Goal: Task Accomplishment & Management: Use online tool/utility

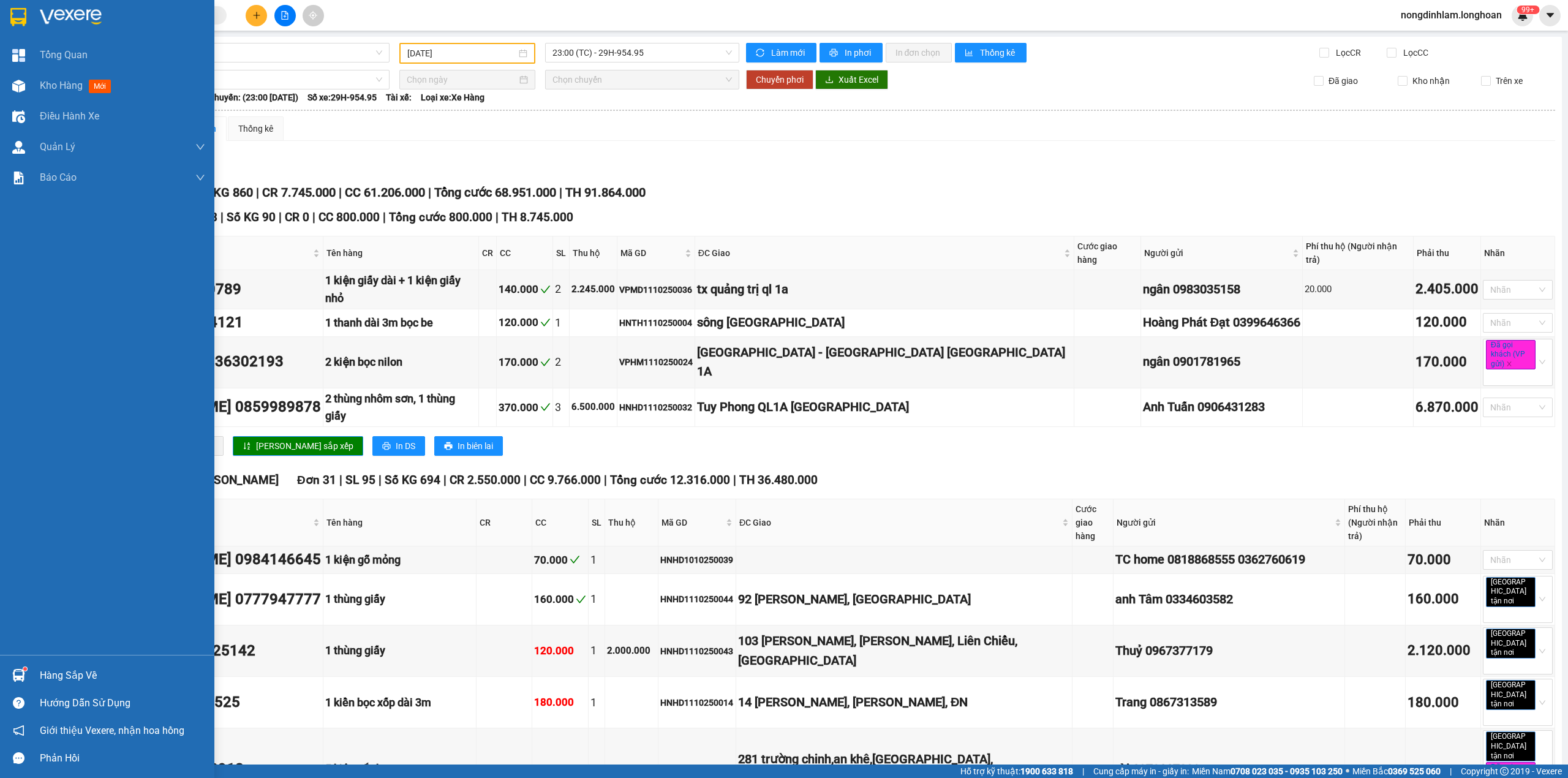
click at [0, 17] on div at bounding box center [107, 19] width 215 height 40
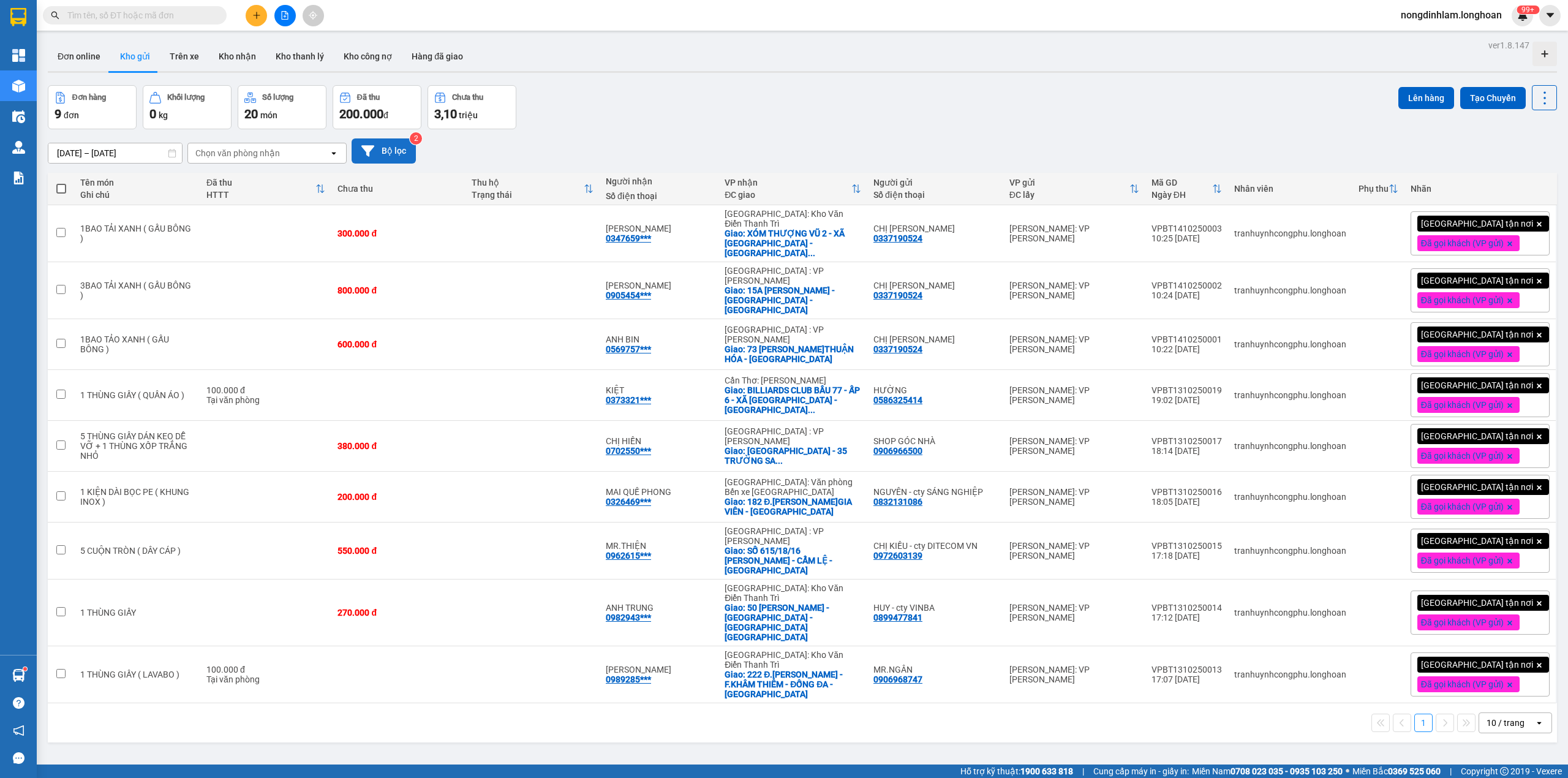
click at [397, 144] on button "Bộ lọc" at bounding box center [384, 151] width 64 height 25
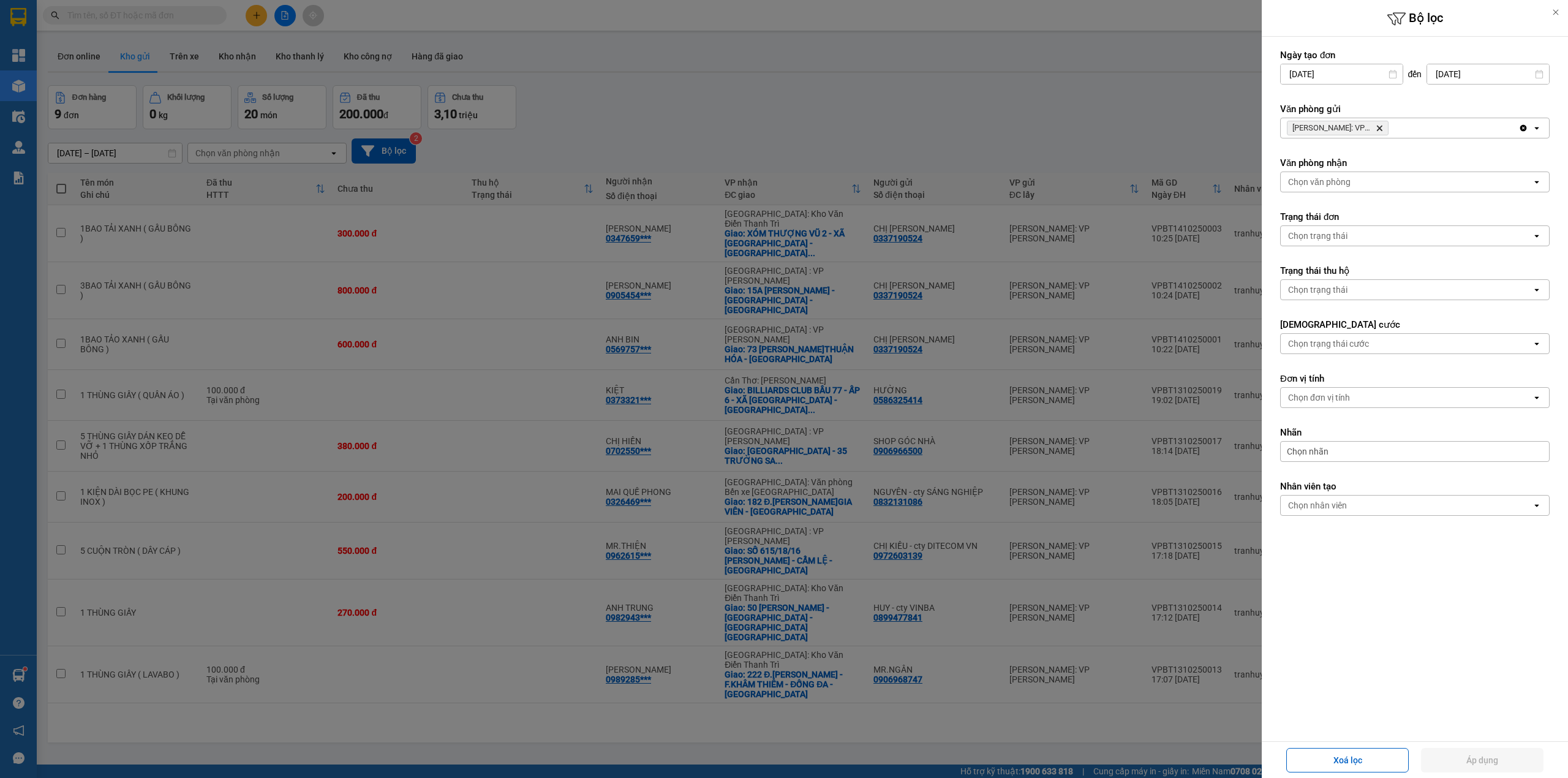
click at [1378, 130] on icon "Delete" at bounding box center [1379, 127] width 7 height 7
click at [1378, 130] on div "Chọn văn phòng" at bounding box center [1406, 128] width 251 height 19
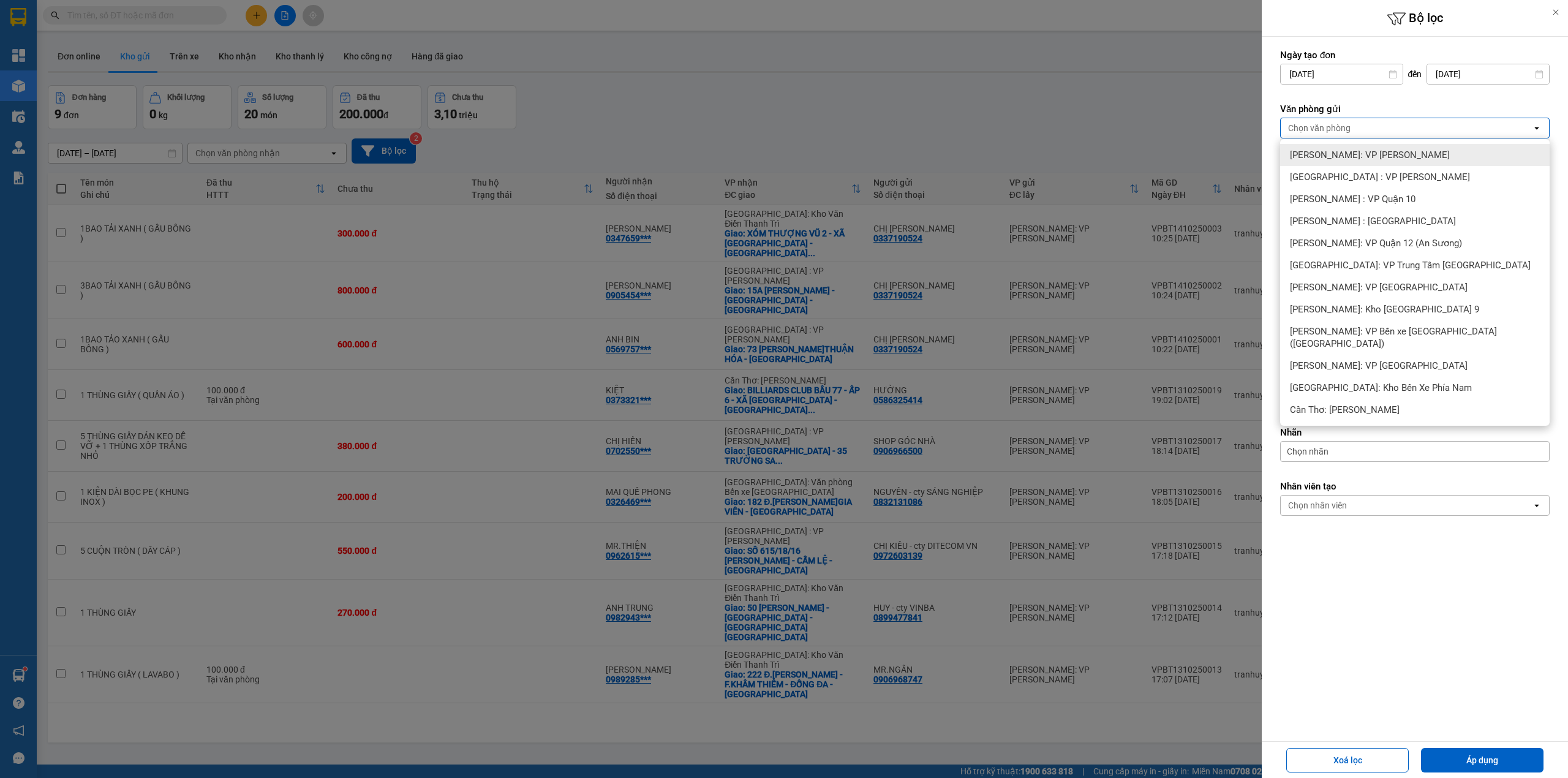
click at [1383, 162] on div "[PERSON_NAME]: VP [PERSON_NAME]" at bounding box center [1415, 155] width 270 height 22
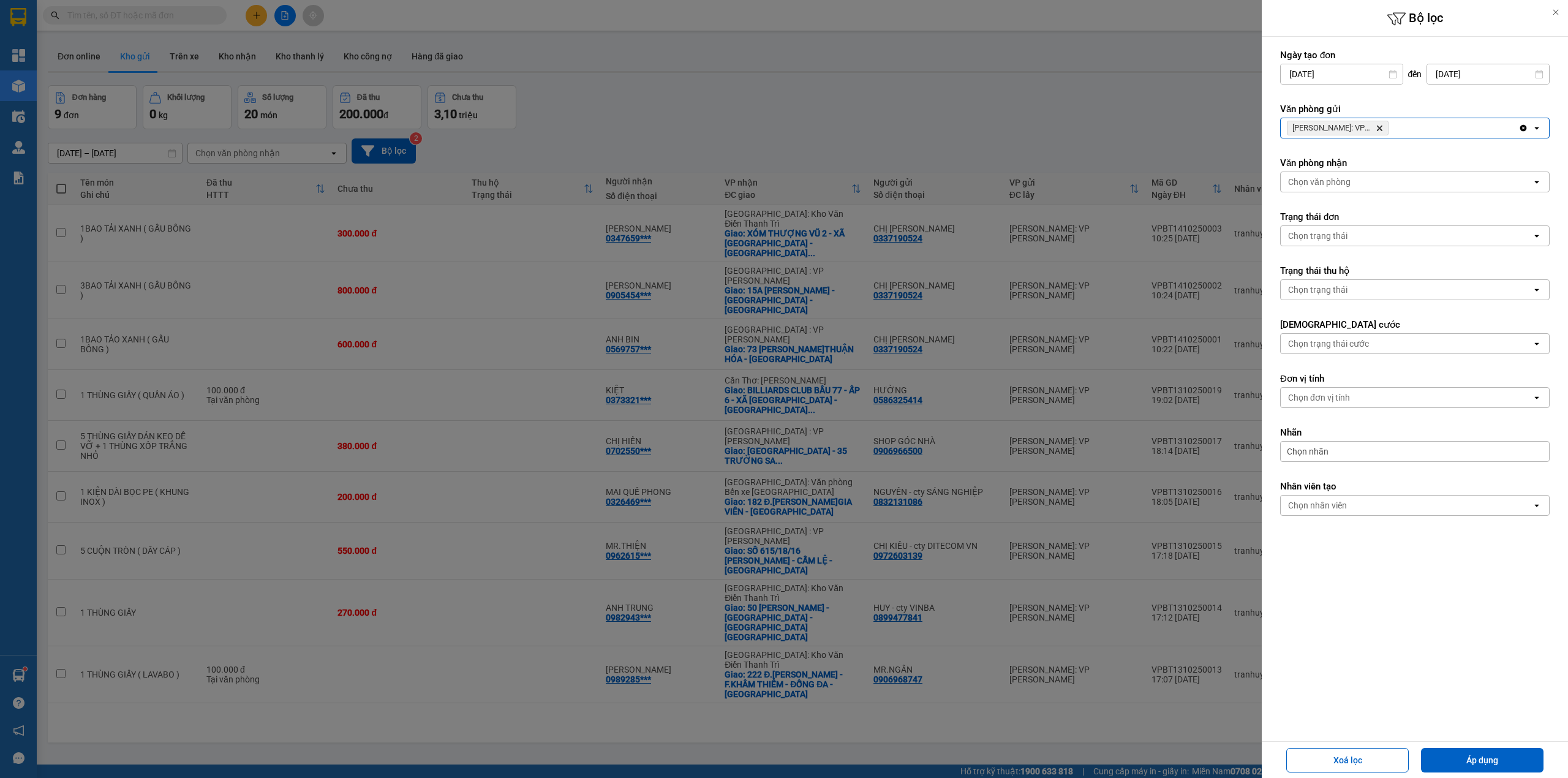
click at [1417, 129] on div "[PERSON_NAME]: VP [PERSON_NAME]" at bounding box center [1400, 128] width 238 height 19
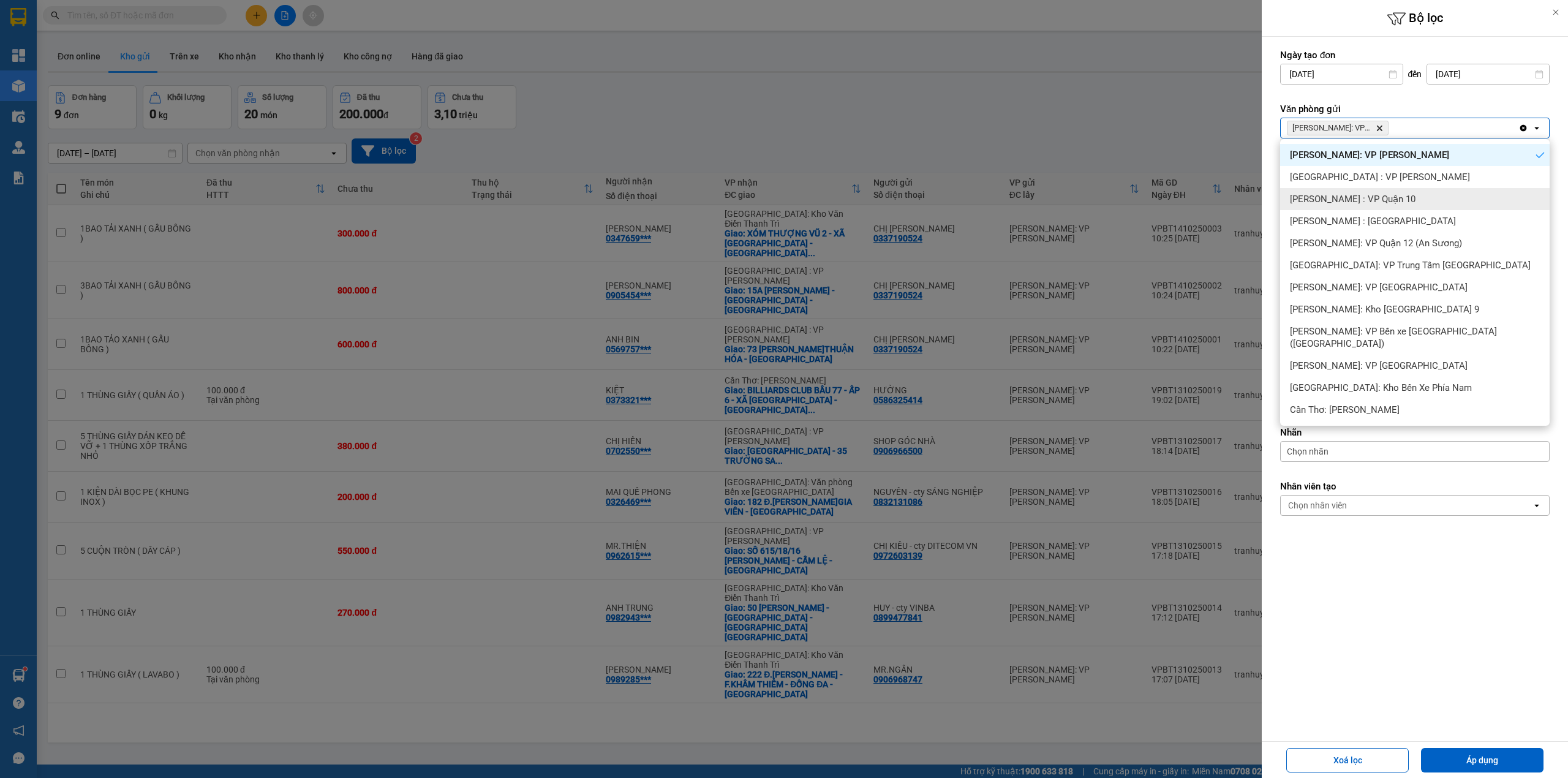
click at [1412, 197] on div "[PERSON_NAME] : VP Quận 10" at bounding box center [1415, 199] width 270 height 22
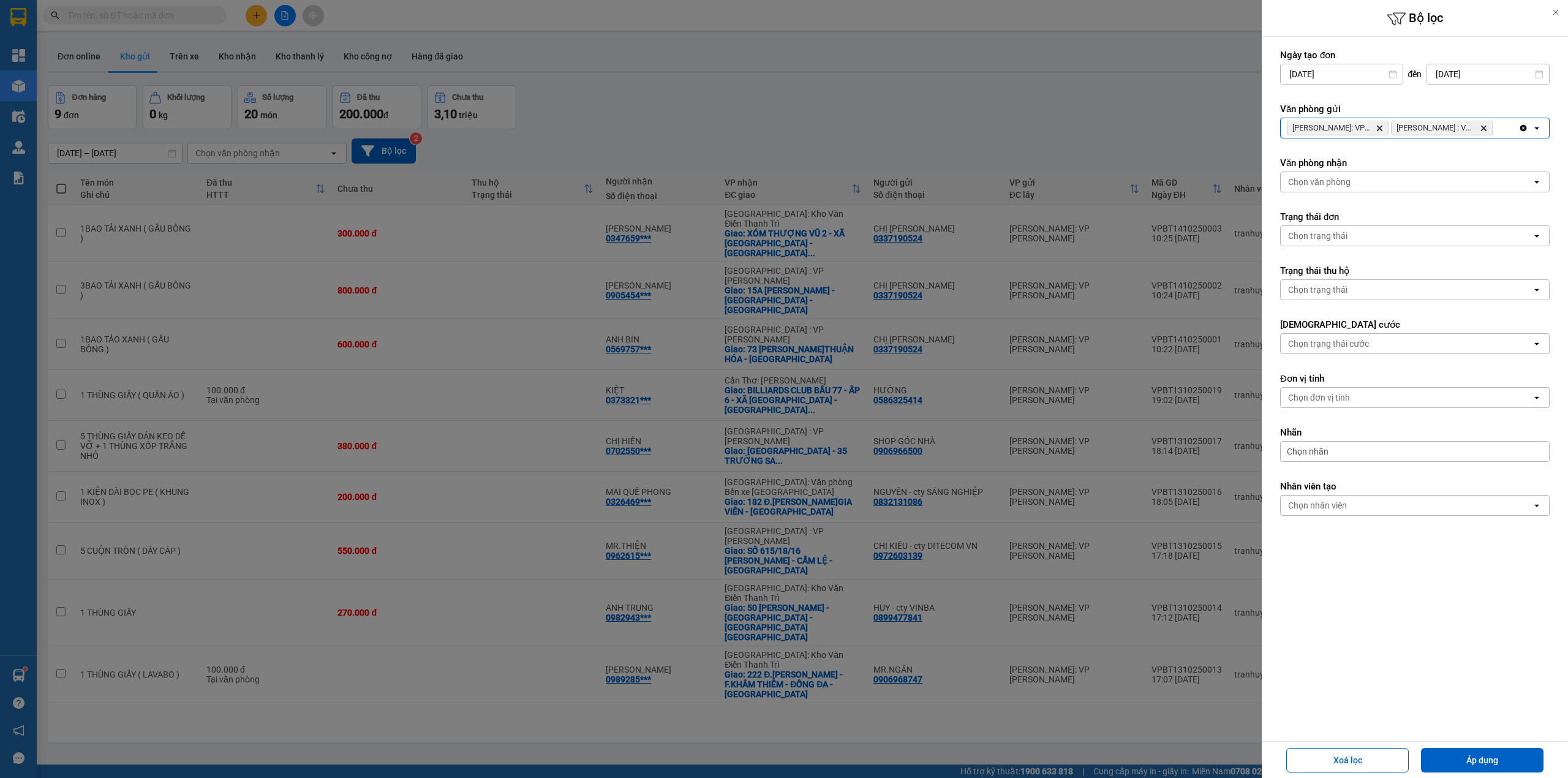
click at [1503, 122] on div "[PERSON_NAME]: VP Bình Thạnh Delete [PERSON_NAME][GEOGRAPHIC_DATA] : VP Quận 10…" at bounding box center [1400, 128] width 238 height 19
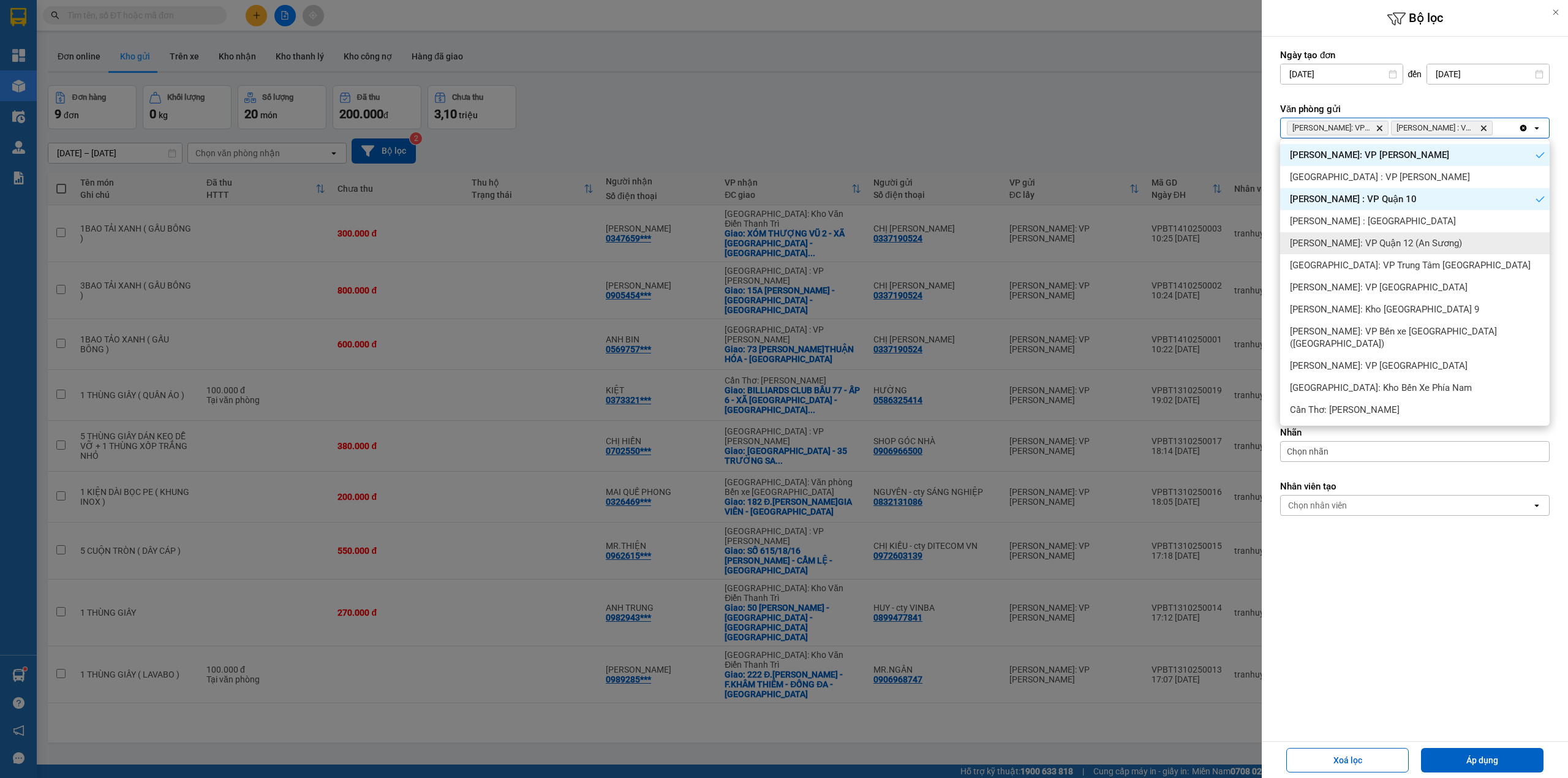
click at [1404, 246] on span "[PERSON_NAME]: VP Quận 12 (An Sương)" at bounding box center [1376, 243] width 172 height 12
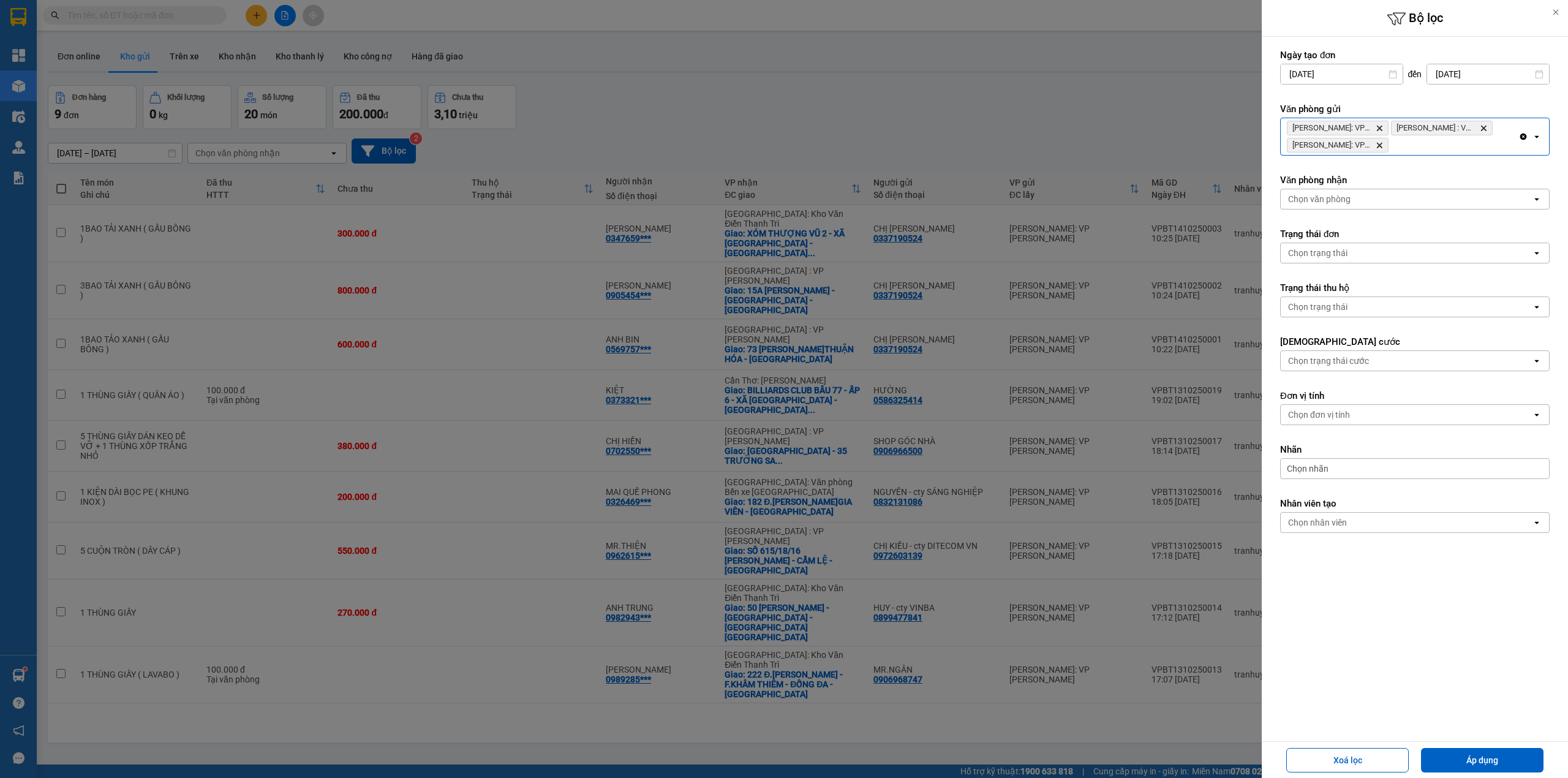
click at [1456, 146] on div "[PERSON_NAME]: VP Bình Thạnh Delete [PERSON_NAME][GEOGRAPHIC_DATA] : VP [GEOGRA…" at bounding box center [1400, 136] width 238 height 37
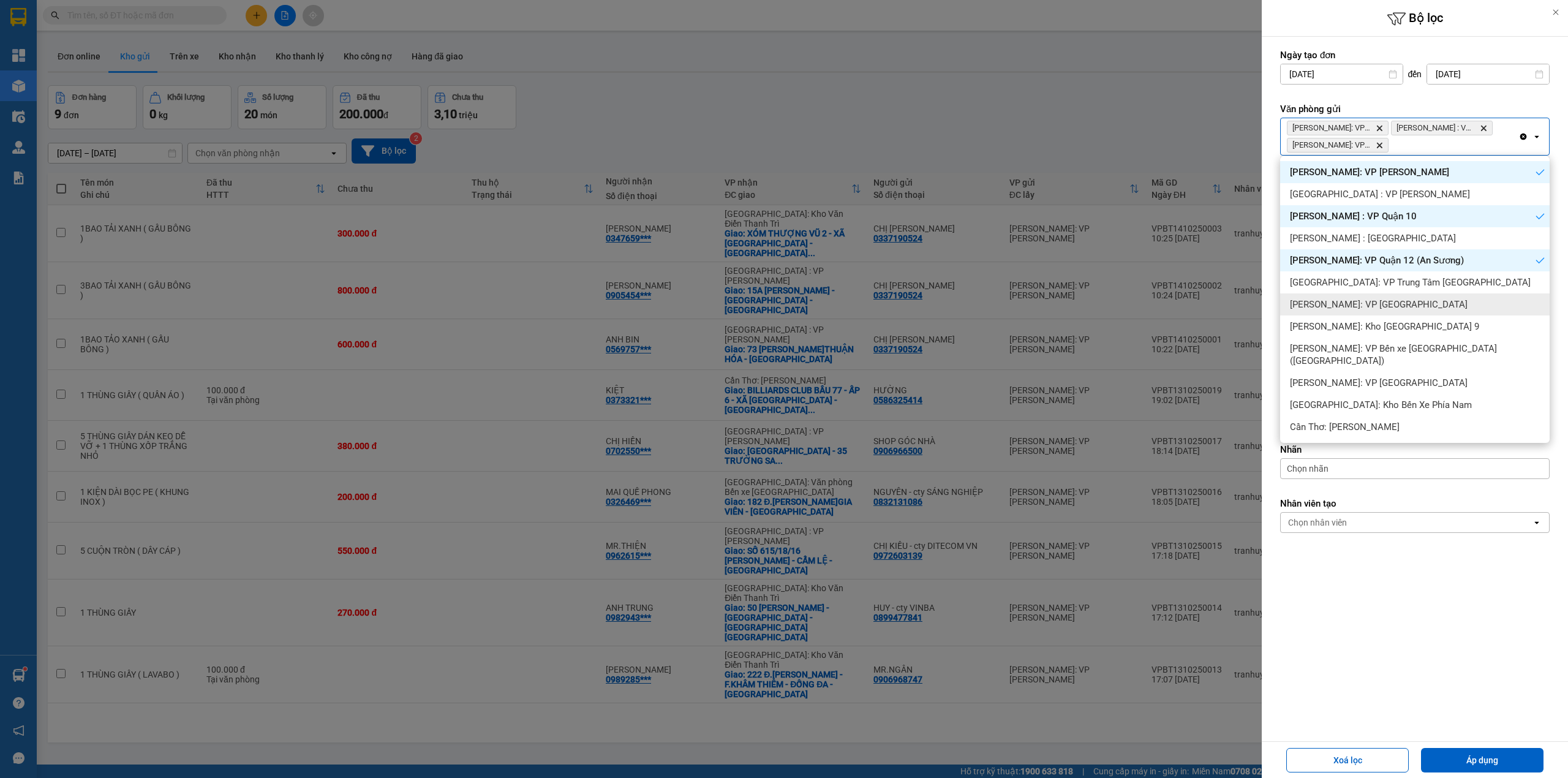
click at [1389, 300] on span "[PERSON_NAME]: VP [GEOGRAPHIC_DATA]" at bounding box center [1378, 304] width 177 height 12
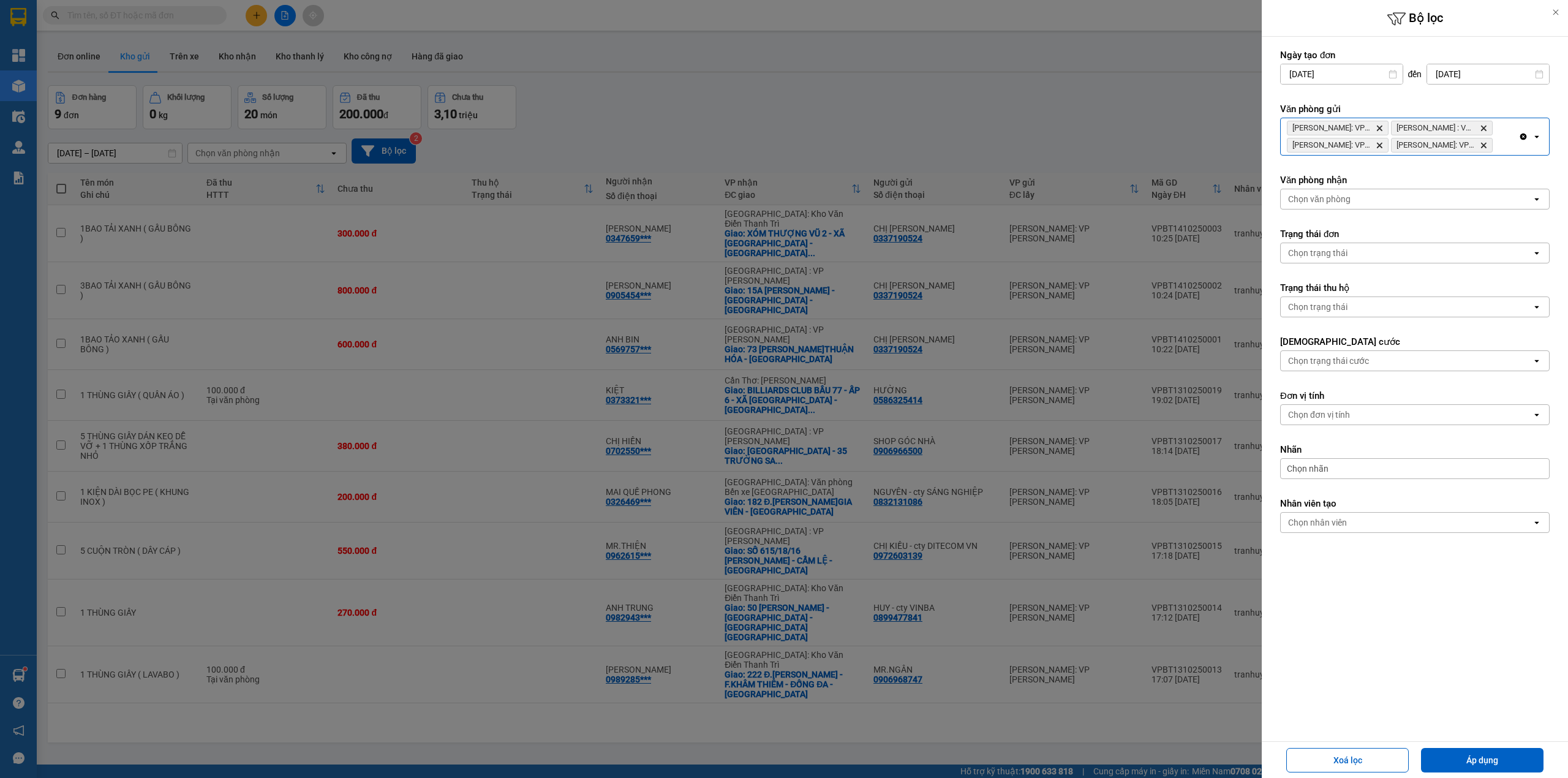
click at [1504, 140] on div "[PERSON_NAME]: VP Bình Thạnh Delete Hồ Chí [GEOGRAPHIC_DATA] : VP [GEOGRAPHIC_D…" at bounding box center [1400, 136] width 238 height 37
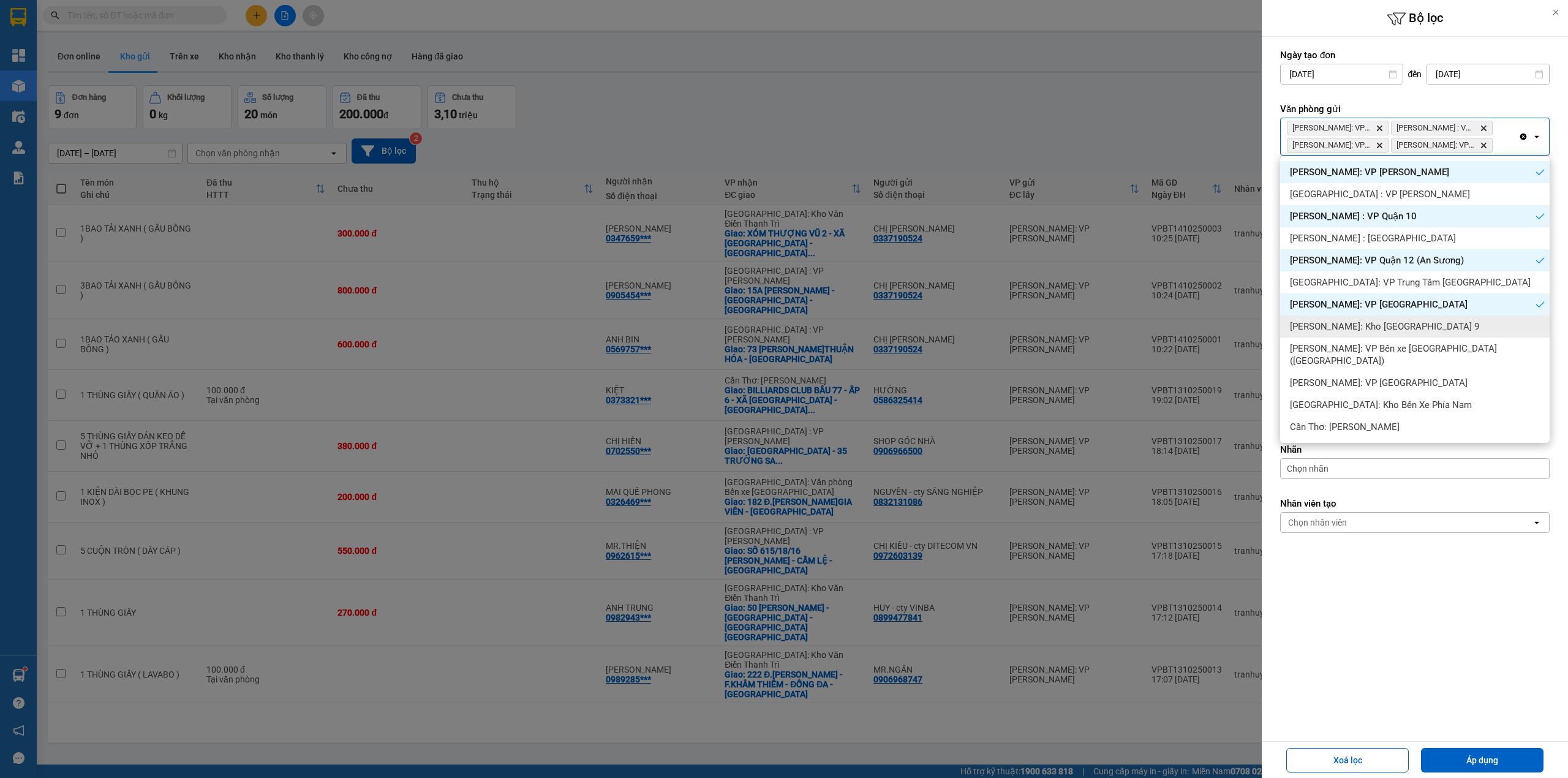
click at [1420, 326] on span "[PERSON_NAME]: Kho [GEOGRAPHIC_DATA] 9" at bounding box center [1384, 326] width 189 height 12
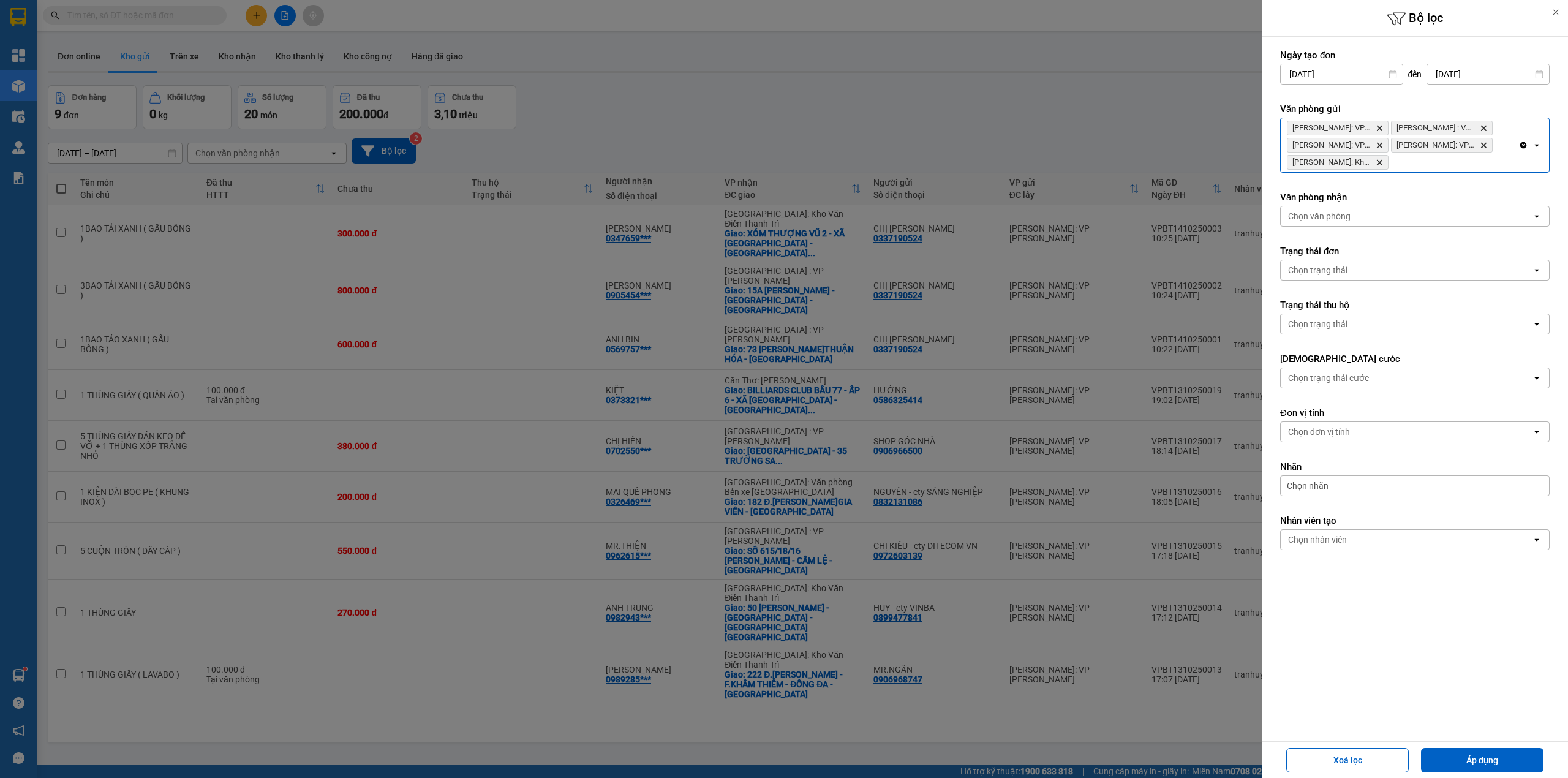
click at [1434, 166] on div "[PERSON_NAME]: VP Bình Thạnh Delete [PERSON_NAME][GEOGRAPHIC_DATA] : VP [GEOGRA…" at bounding box center [1400, 145] width 238 height 54
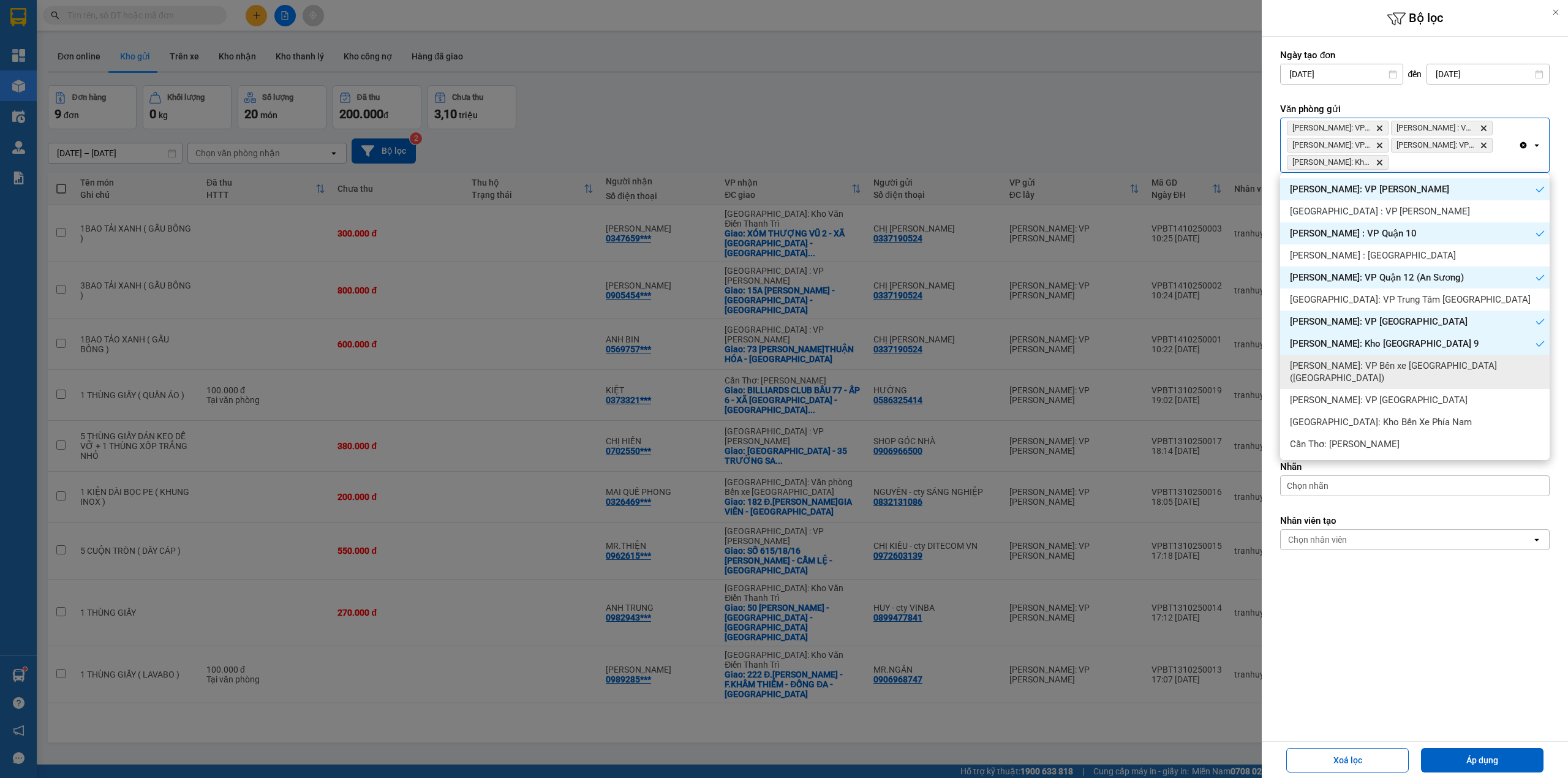
click at [1450, 370] on span "[PERSON_NAME]: VP Bến xe [GEOGRAPHIC_DATA] ([GEOGRAPHIC_DATA])" at bounding box center [1417, 372] width 255 height 25
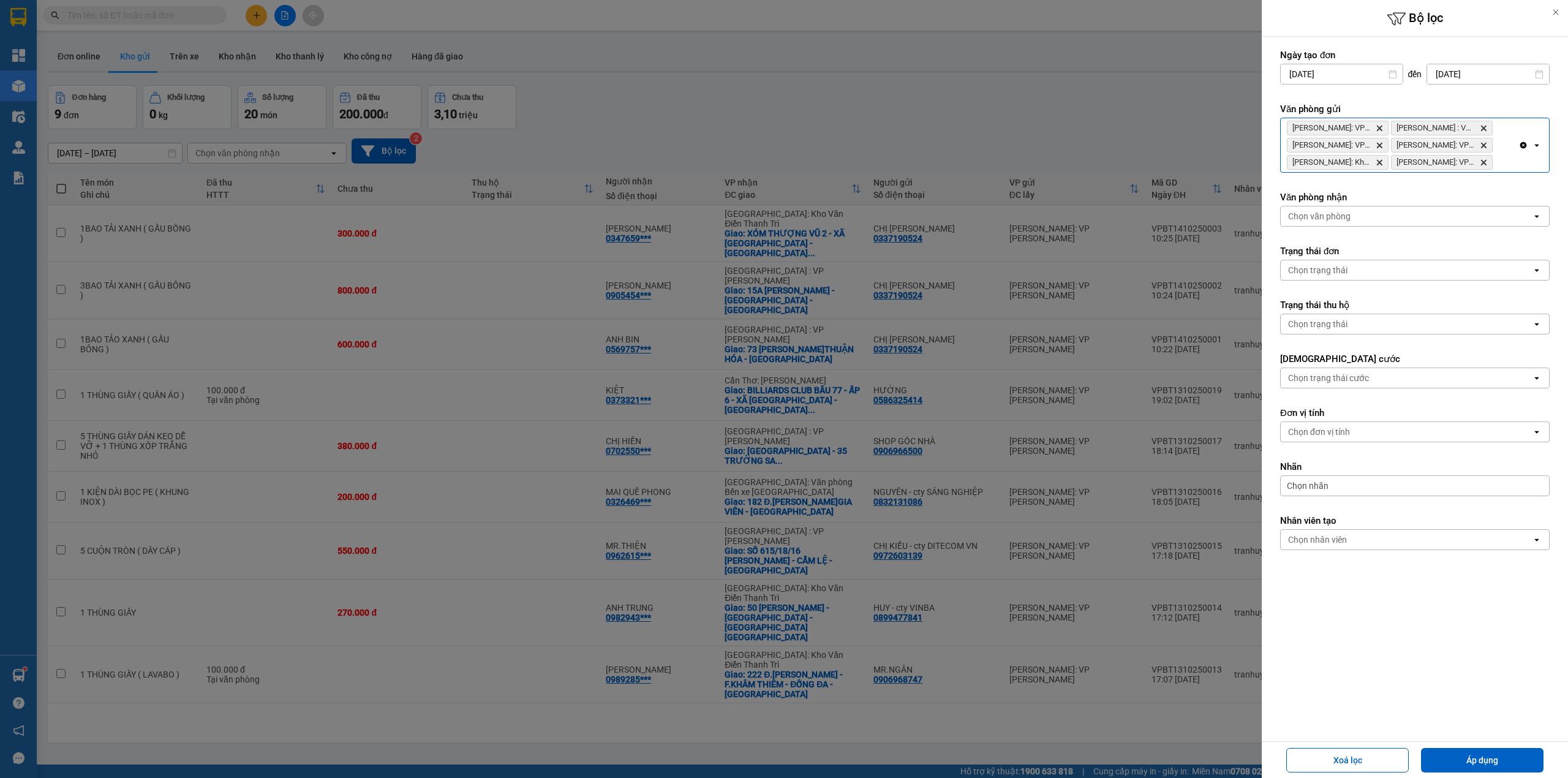
click at [1514, 166] on div "[PERSON_NAME]: VP Bình Thạnh Delete Hồ Chí [GEOGRAPHIC_DATA] : VP [GEOGRAPHIC_D…" at bounding box center [1400, 145] width 238 height 54
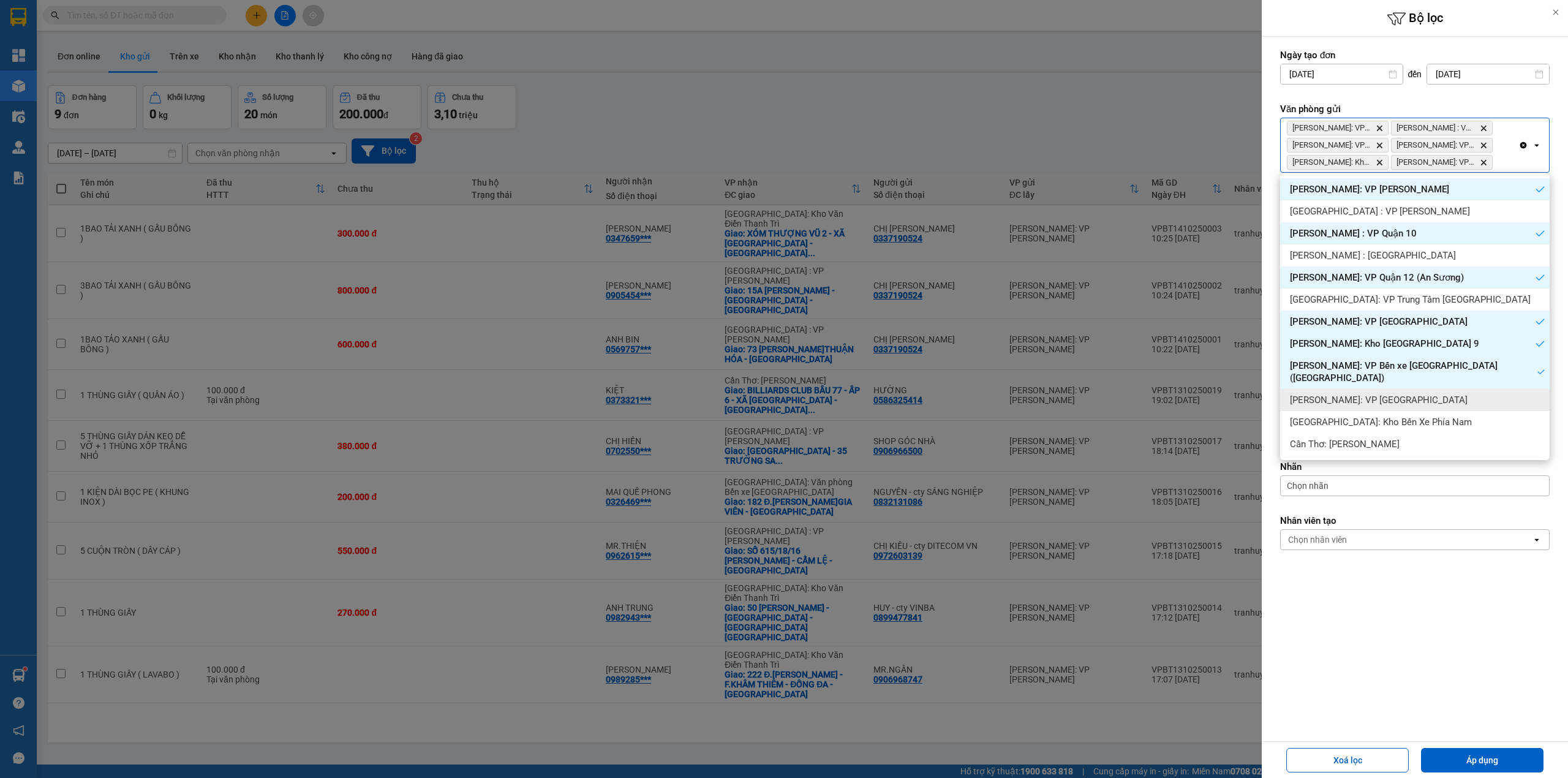
click at [1441, 393] on div "[PERSON_NAME]: VP [GEOGRAPHIC_DATA]" at bounding box center [1415, 400] width 270 height 22
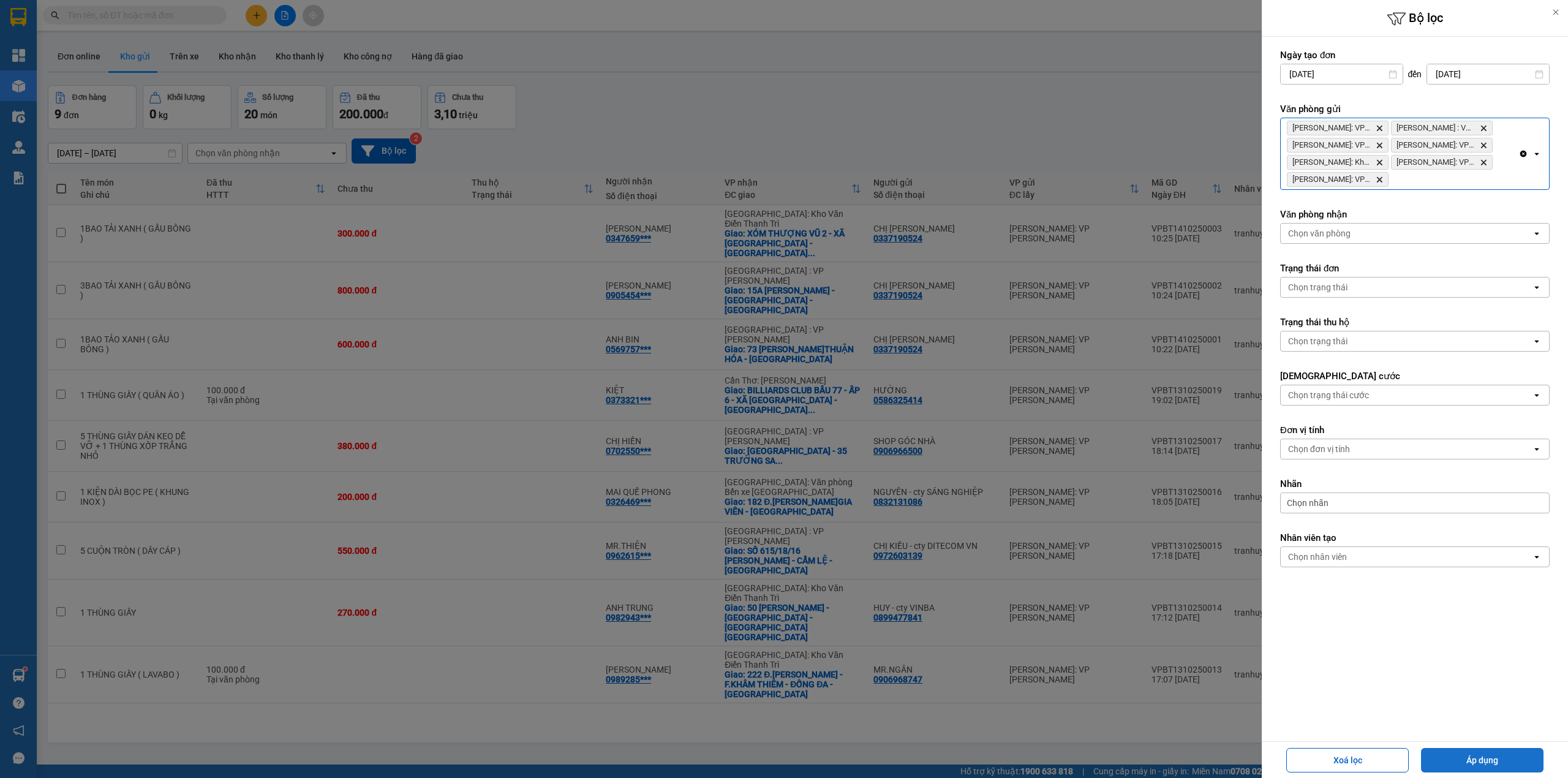
click at [1456, 756] on button "Áp dụng" at bounding box center [1482, 760] width 122 height 25
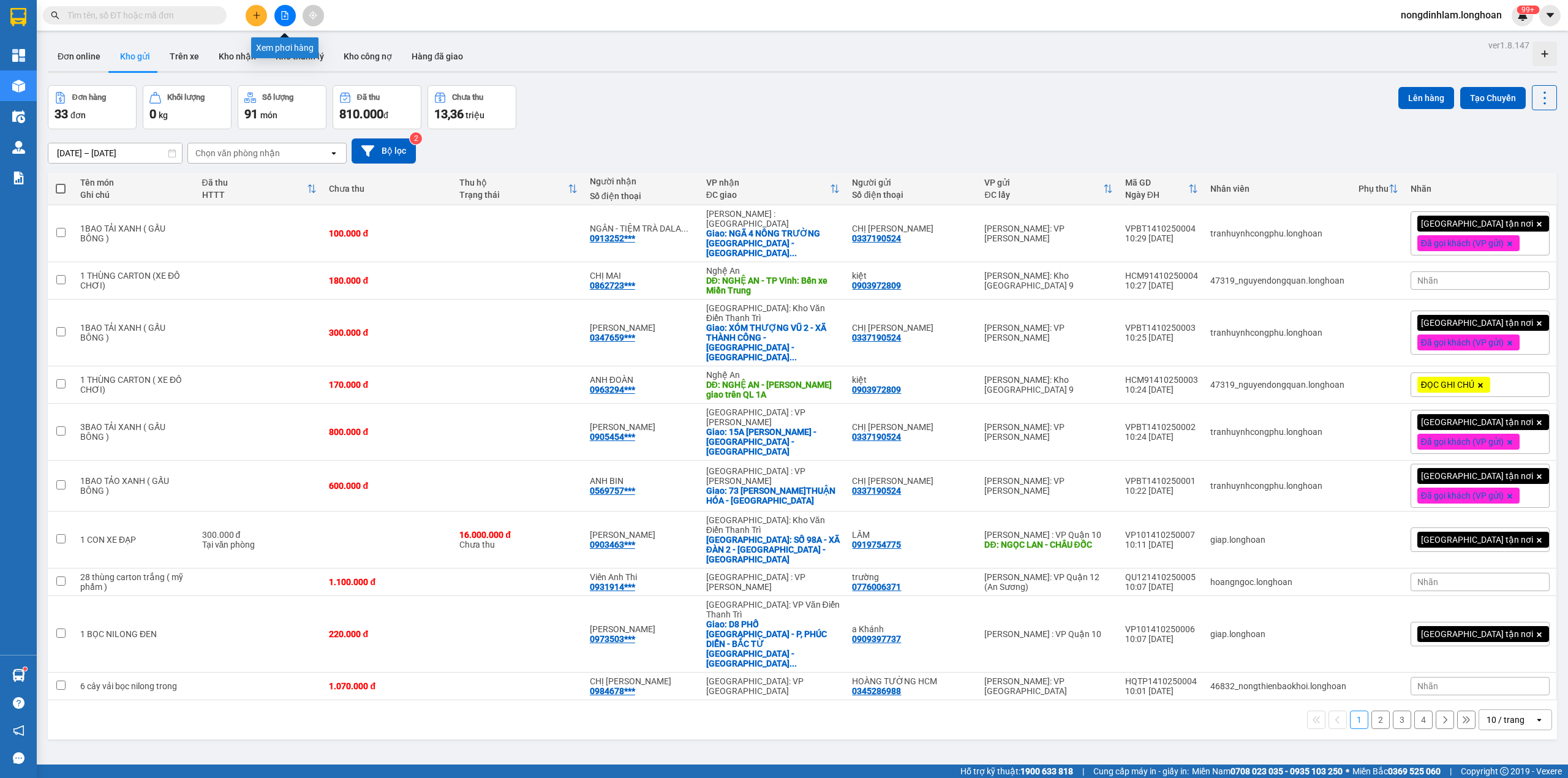
click at [285, 15] on icon "file-add" at bounding box center [285, 15] width 8 height 8
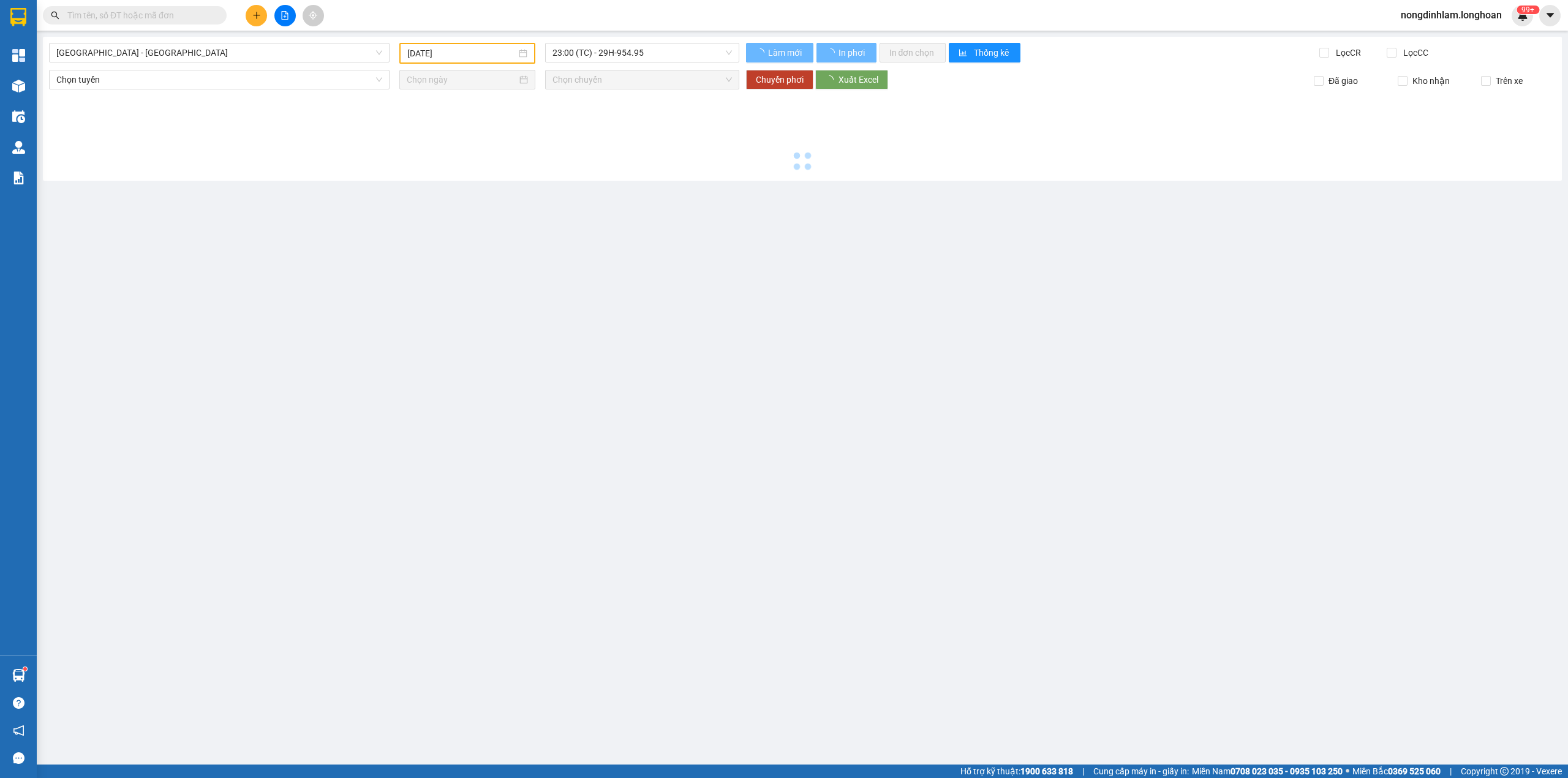
type input "[DATE]"
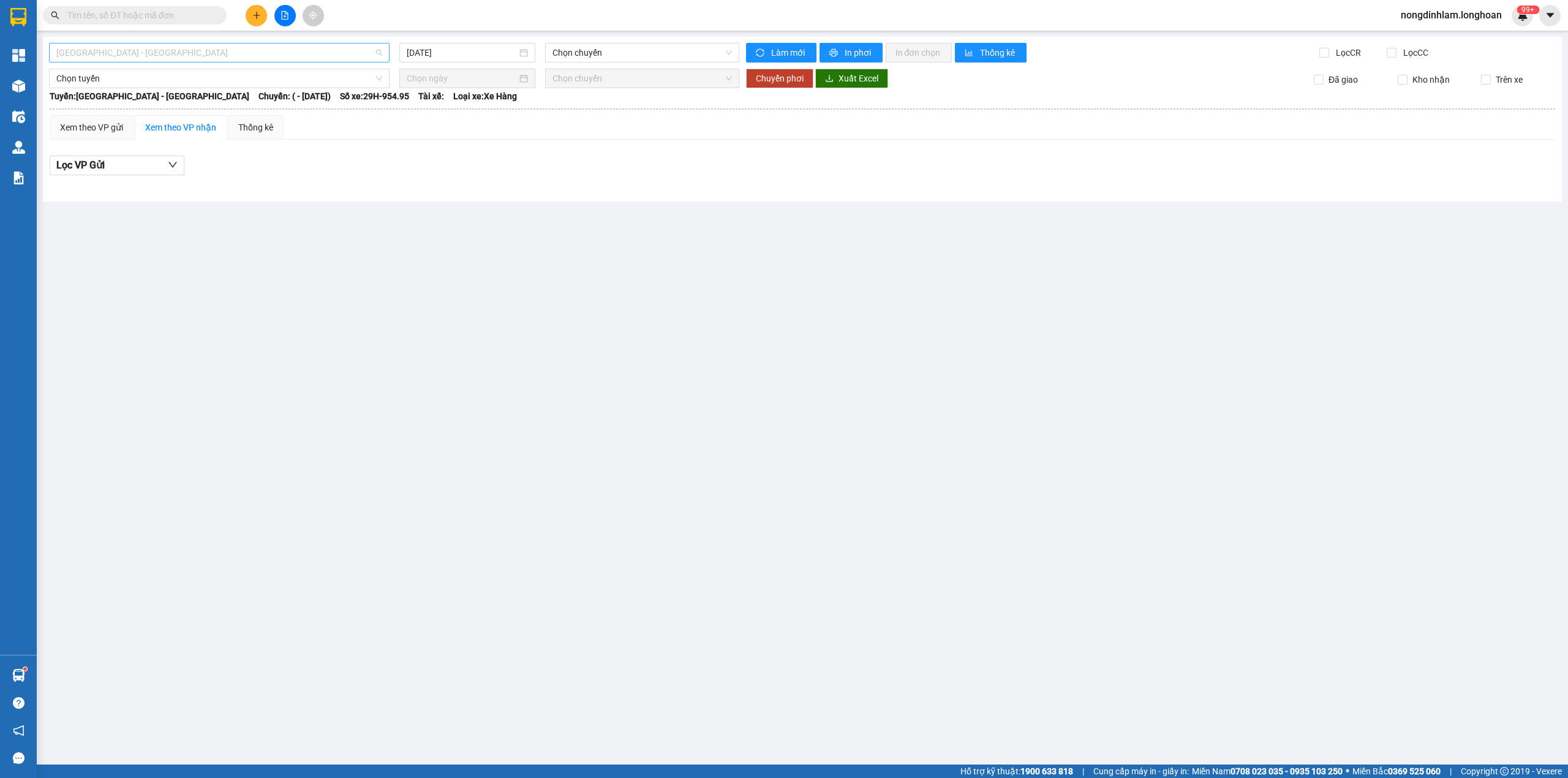
click at [277, 52] on span "[GEOGRAPHIC_DATA] - [GEOGRAPHIC_DATA]" at bounding box center [219, 53] width 326 height 18
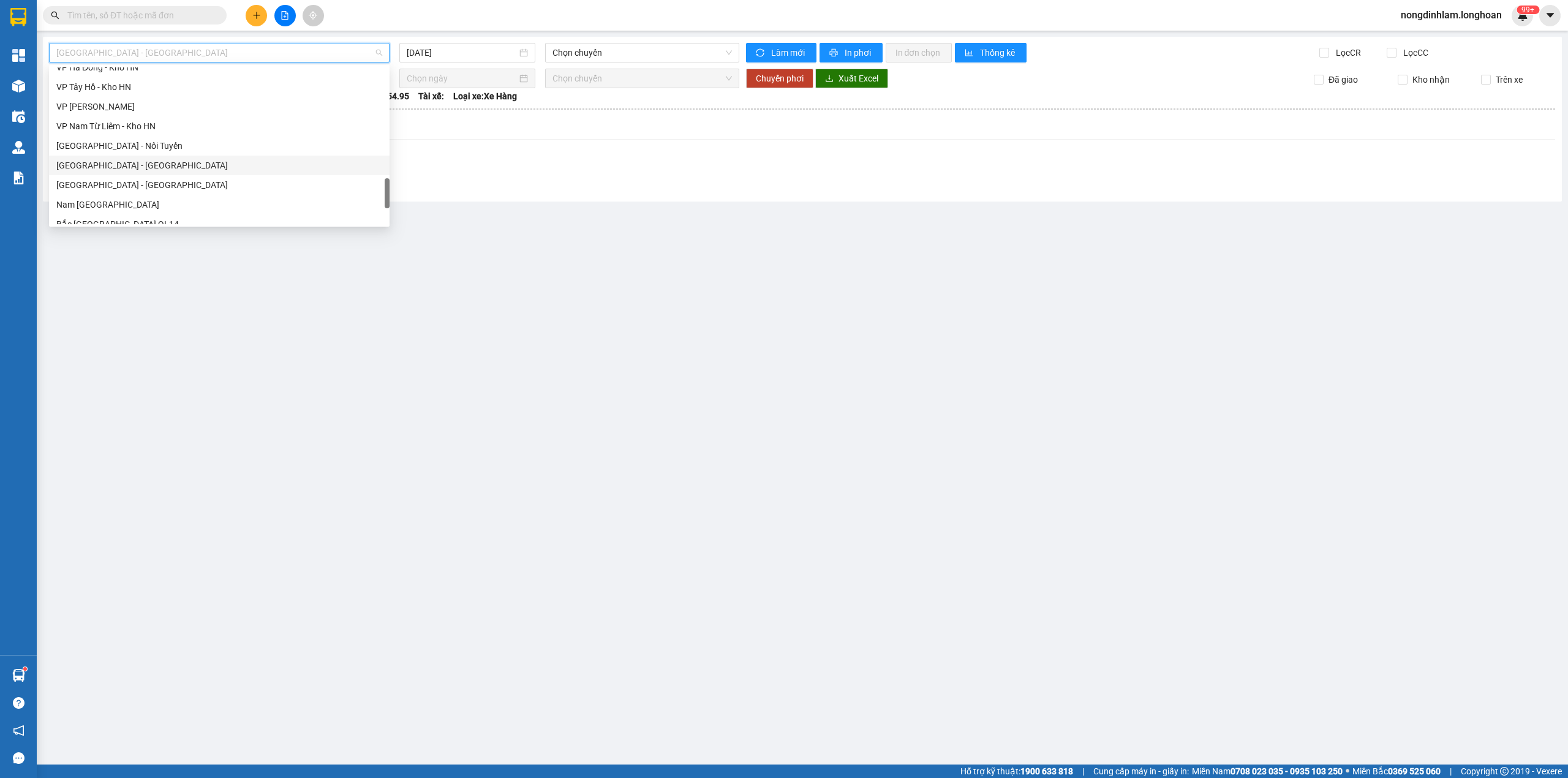
scroll to position [862, 0]
click at [184, 116] on div "Nam [GEOGRAPHIC_DATA]" at bounding box center [219, 116] width 326 height 14
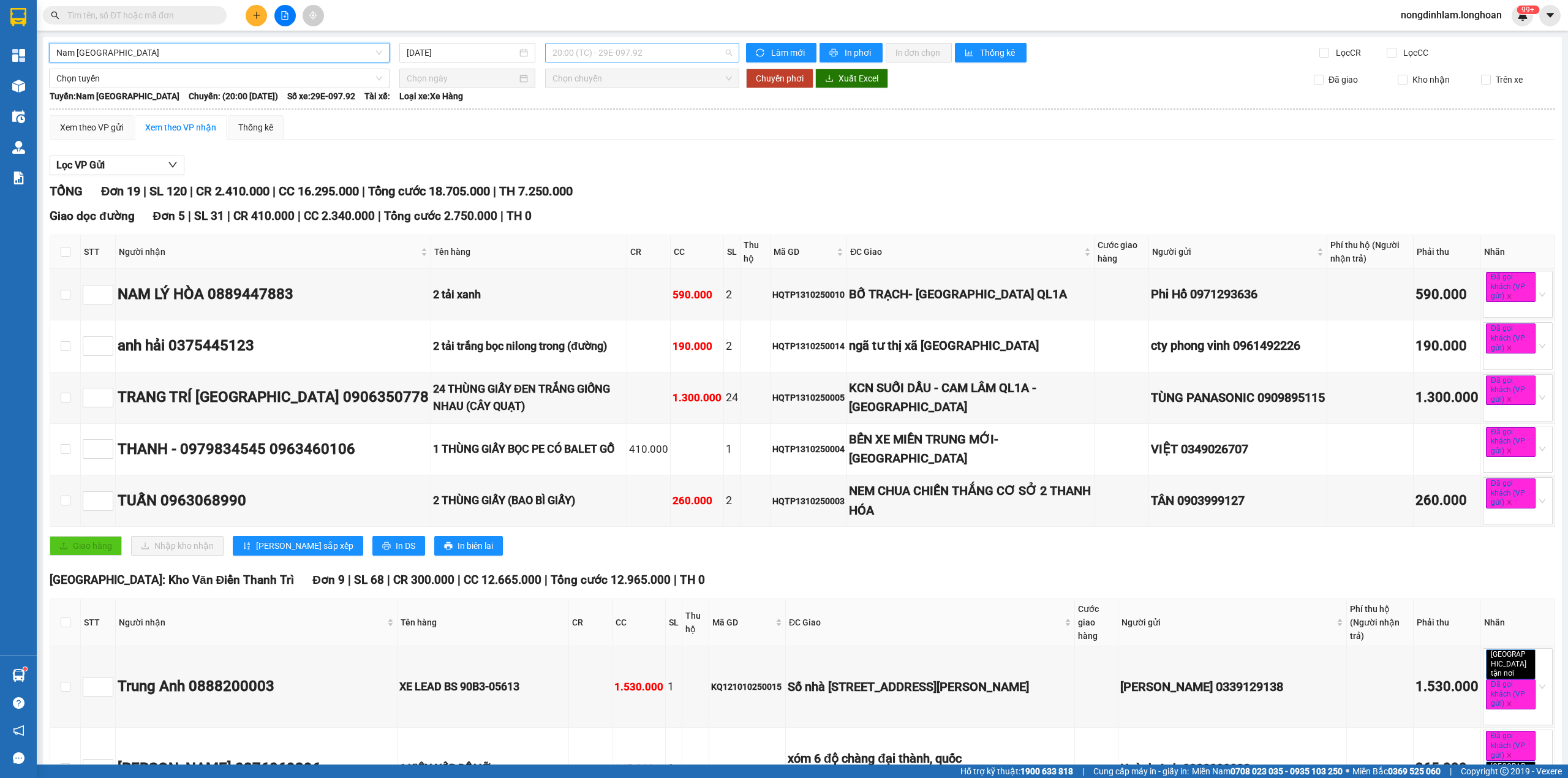
click at [631, 53] on span "20:00 (TC) - 29E-097.92" at bounding box center [642, 53] width 180 height 18
click at [476, 54] on input "[DATE]" at bounding box center [462, 53] width 111 height 14
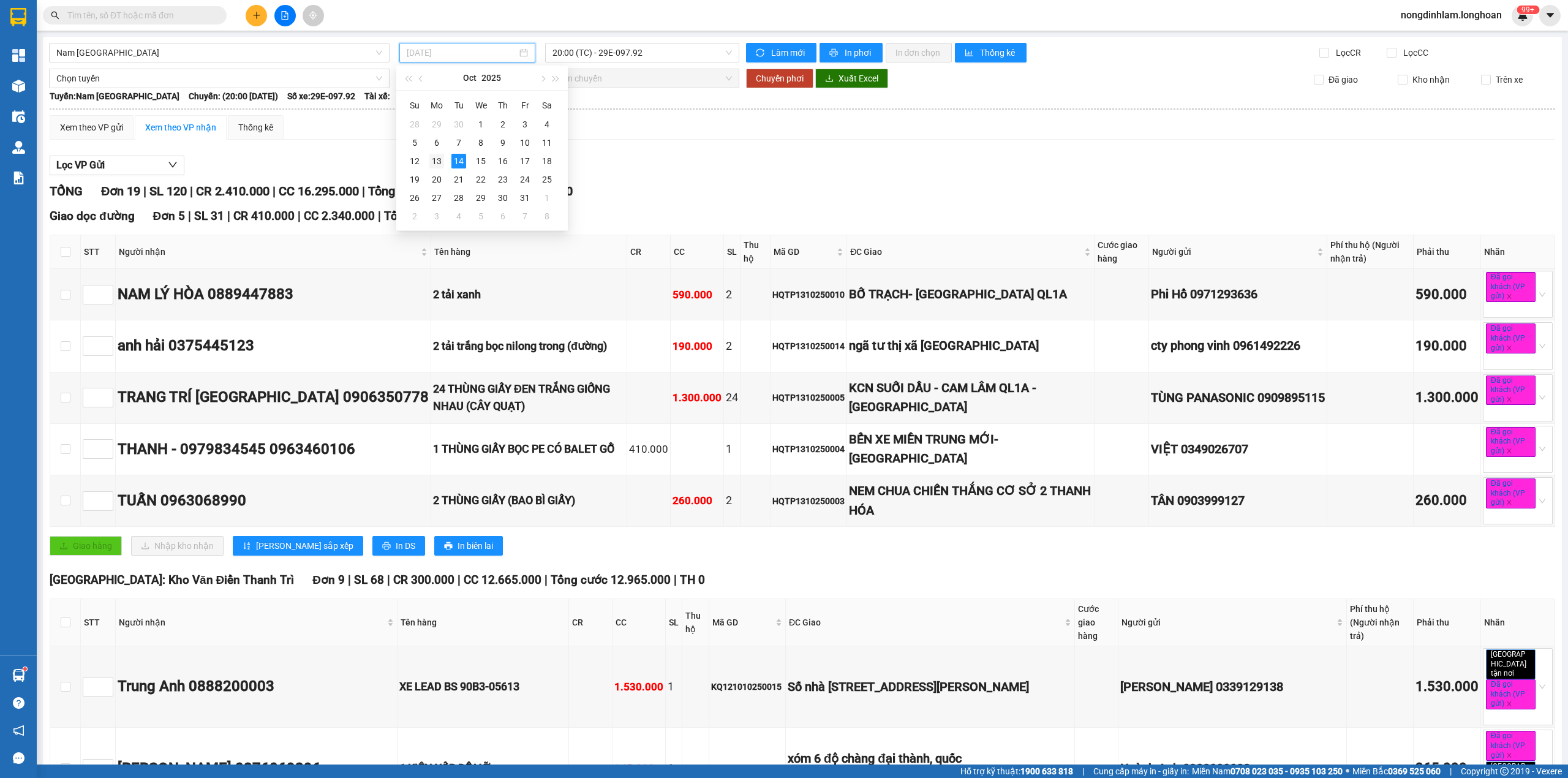
click at [441, 162] on div "13" at bounding box center [436, 161] width 15 height 15
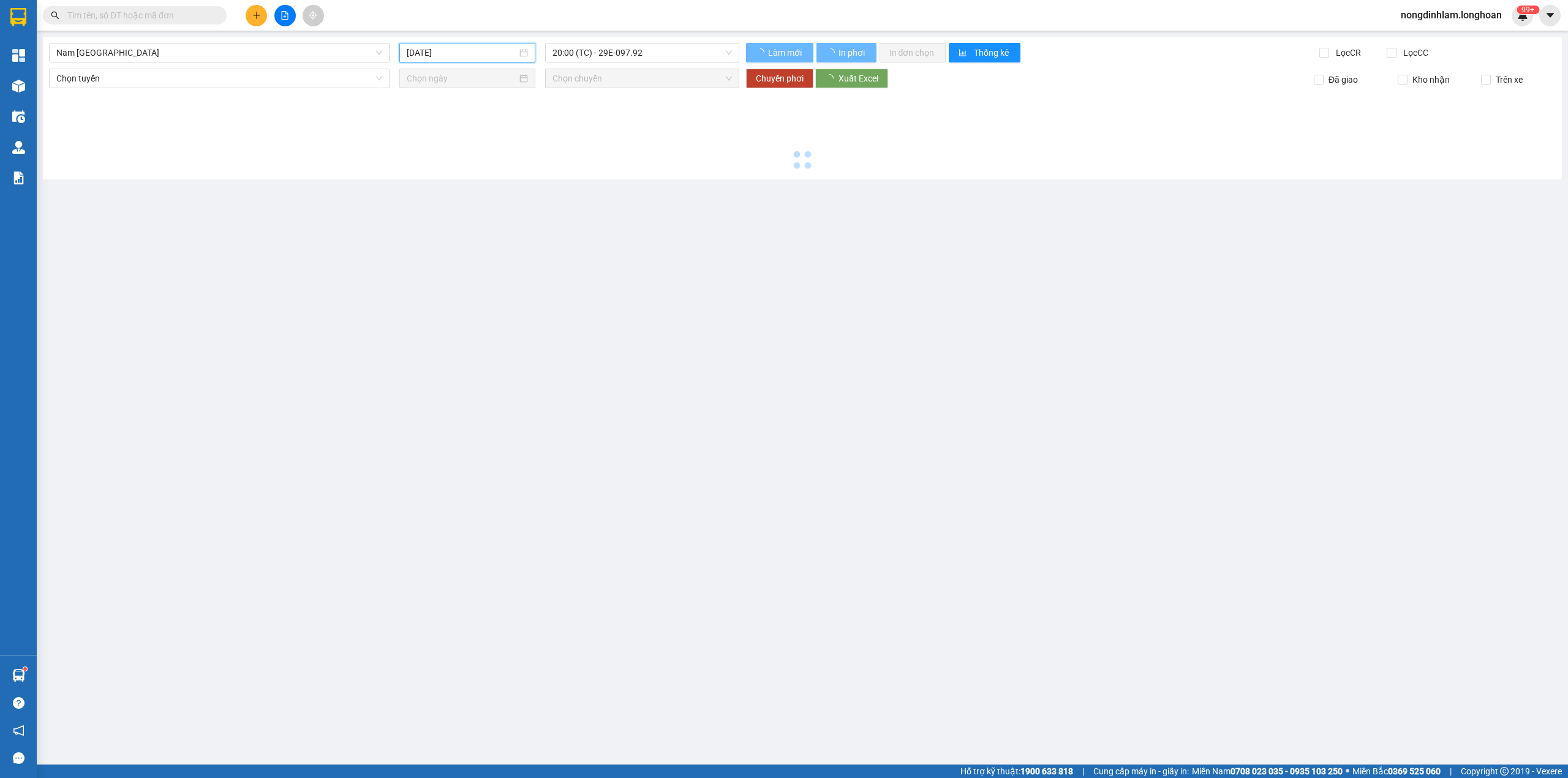
type input "[DATE]"
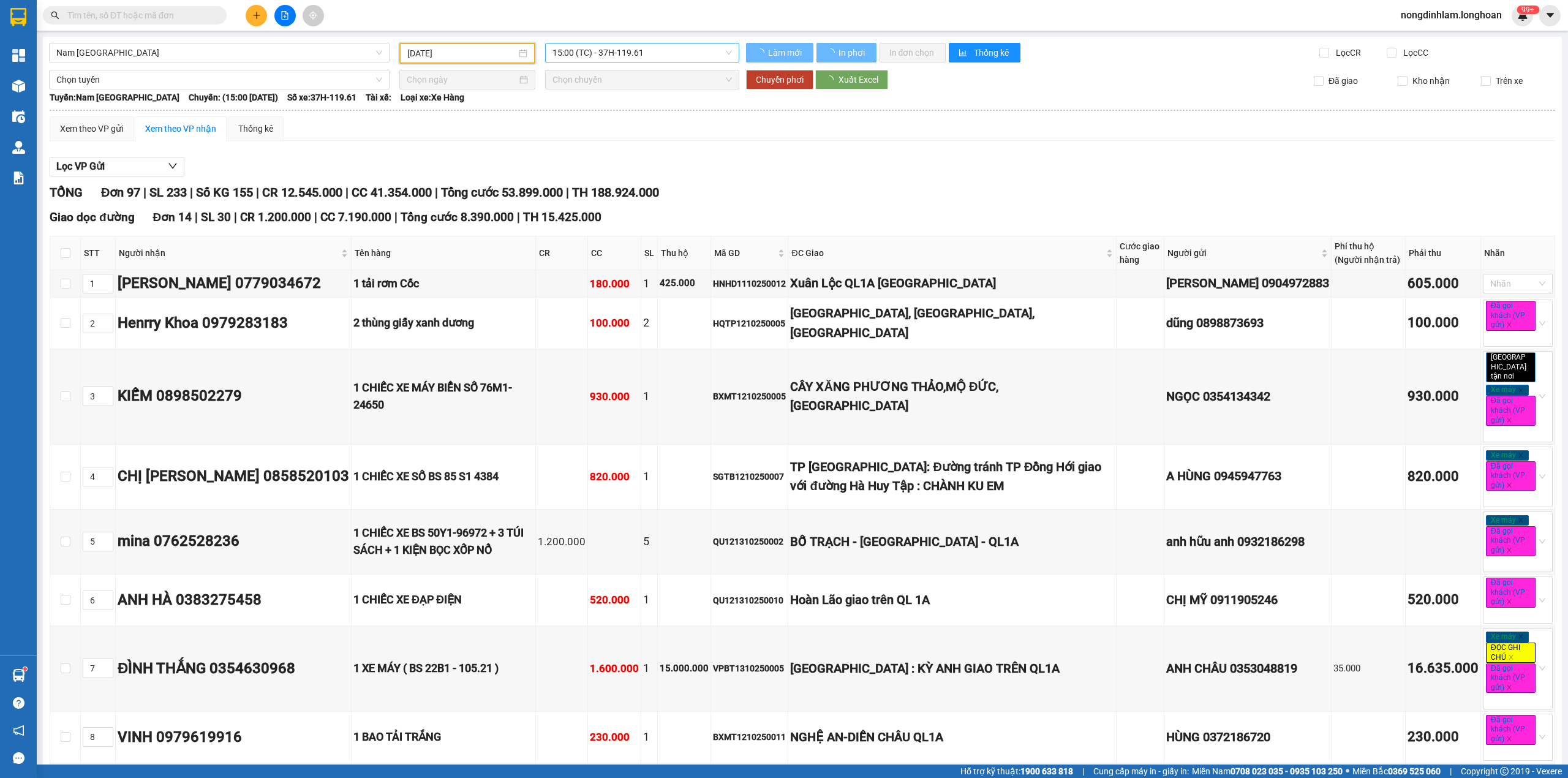
click at [620, 54] on span "15:00 (TC) - 37H-119.61" at bounding box center [642, 53] width 180 height 18
click at [616, 125] on div "22:00 (TC) - 29K-024.94" at bounding box center [596, 116] width 111 height 19
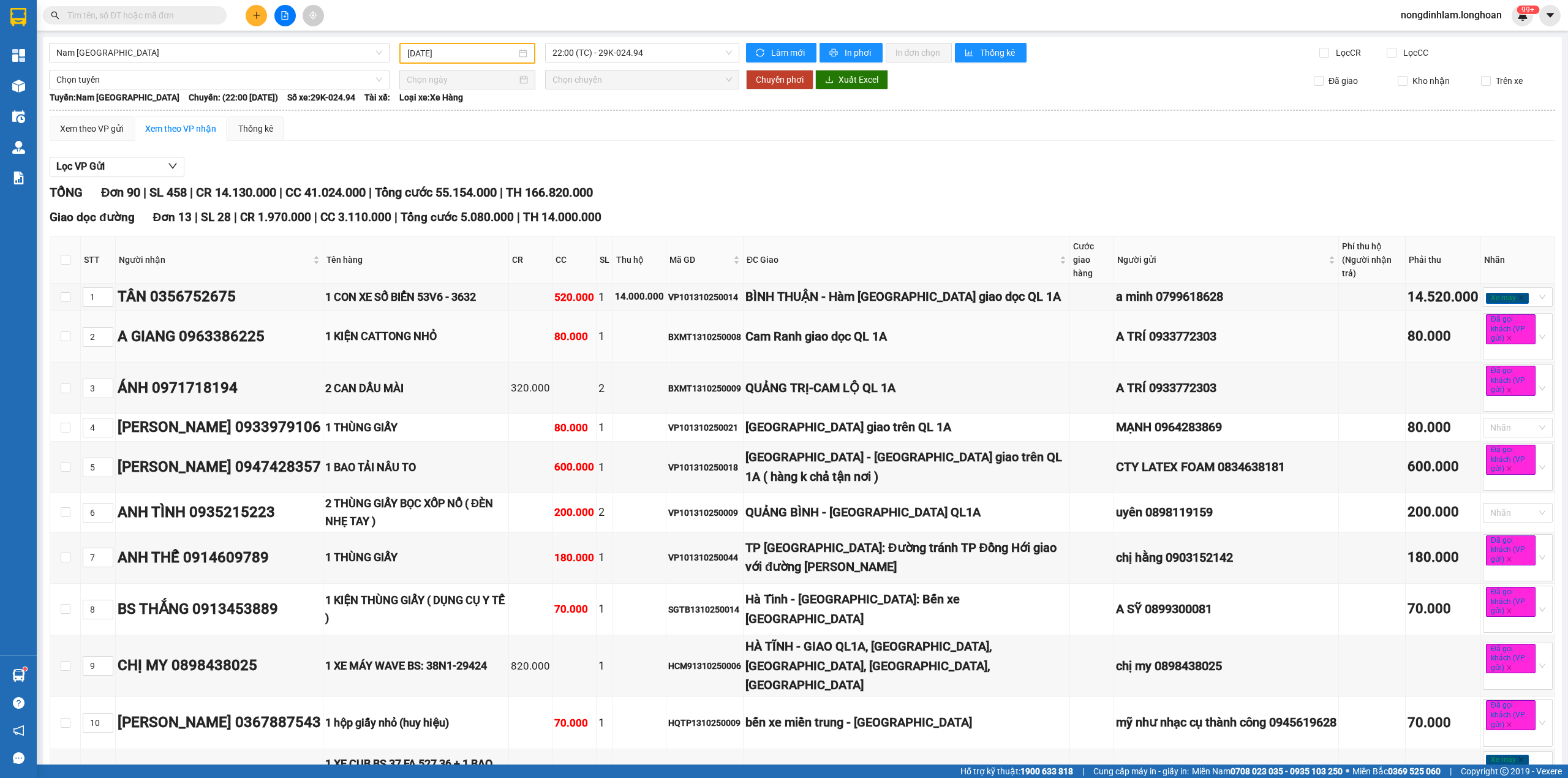
click at [718, 336] on div "BXMT1310250008" at bounding box center [705, 337] width 73 height 14
copy div "BXMT1310250008"
click at [96, 131] on div "Xem theo VP gửi" at bounding box center [91, 128] width 63 height 14
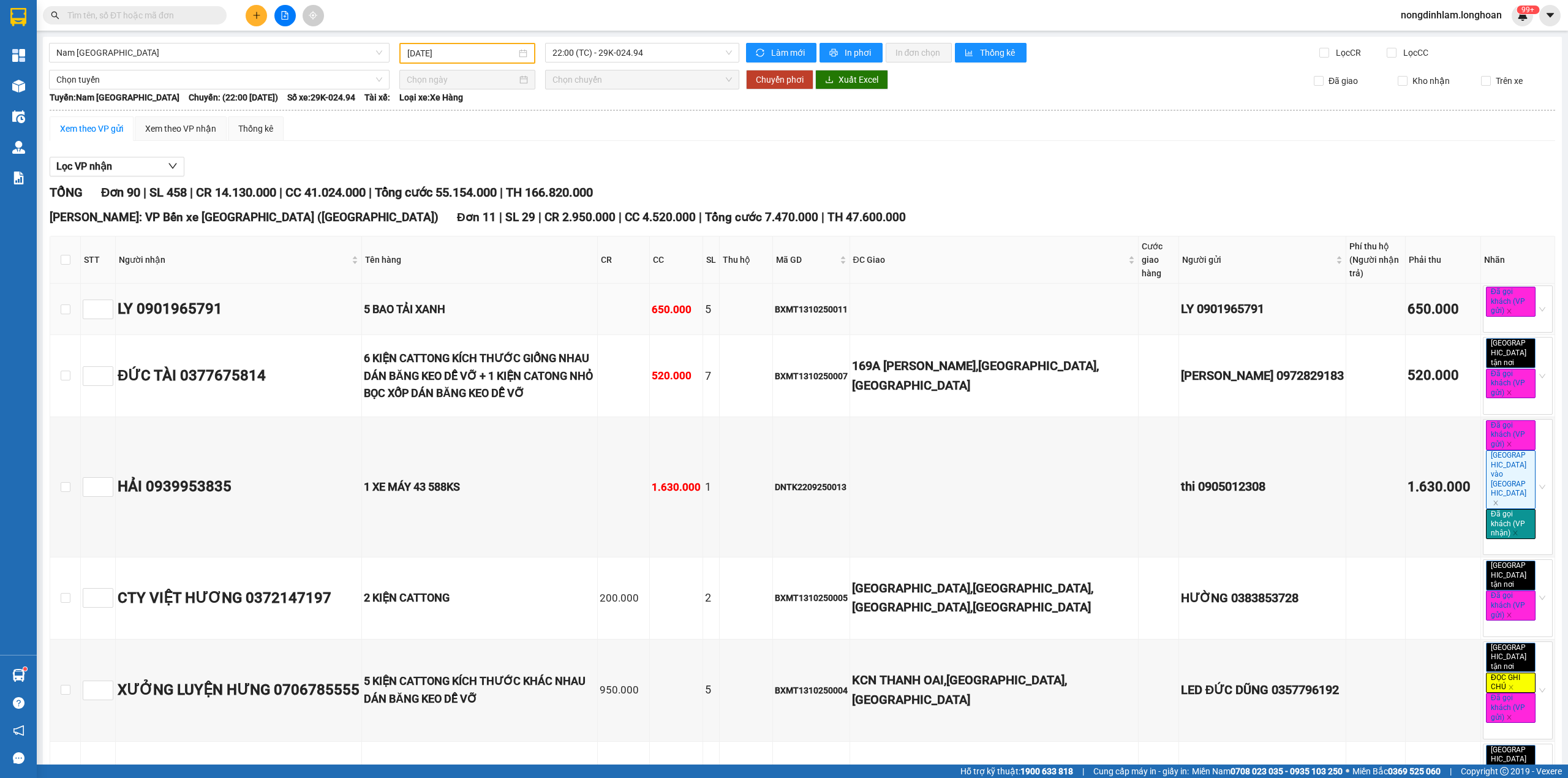
scroll to position [554, 0]
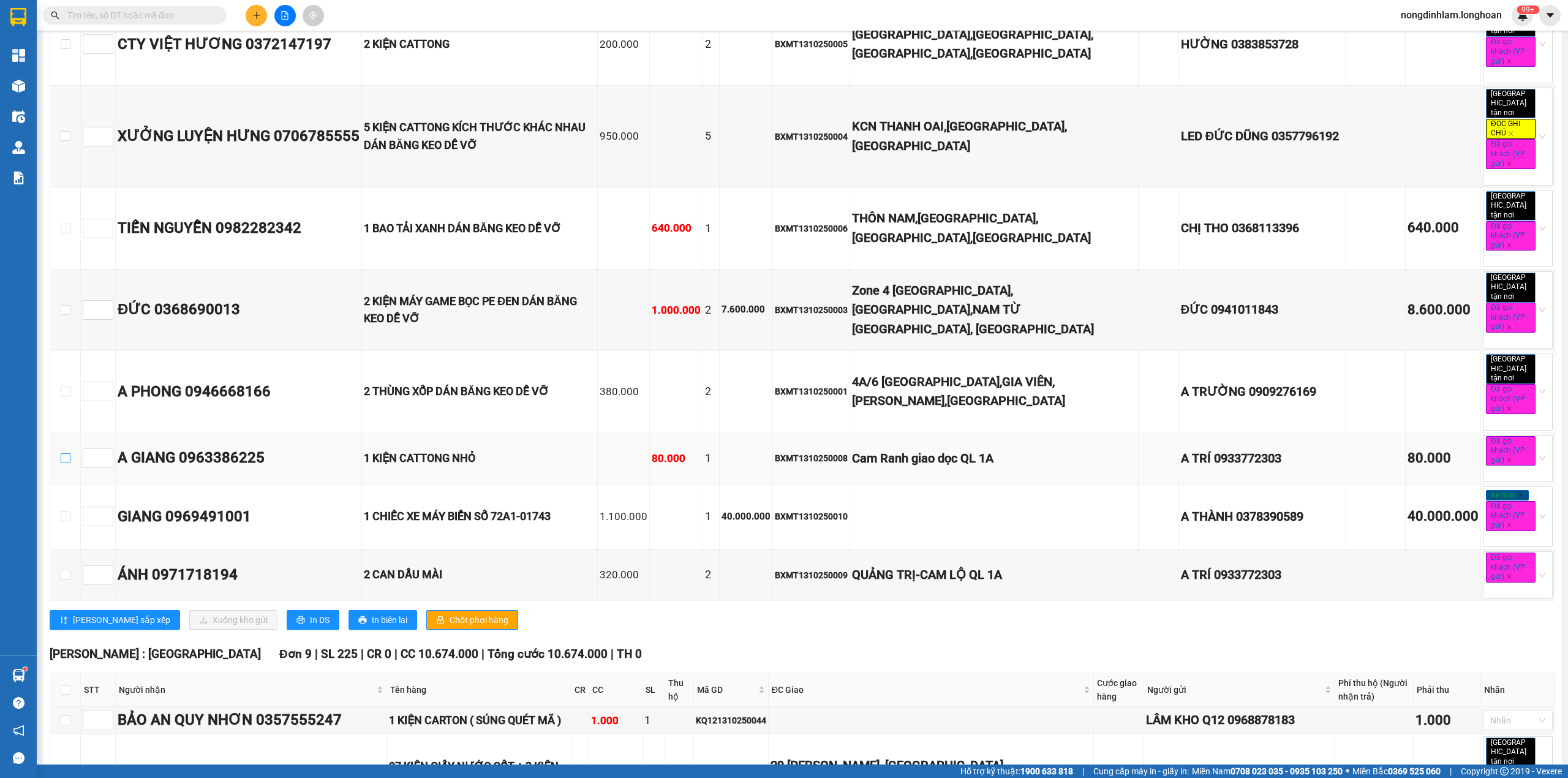
click at [67, 453] on input "checkbox" at bounding box center [65, 458] width 10 height 10
checkbox input "true"
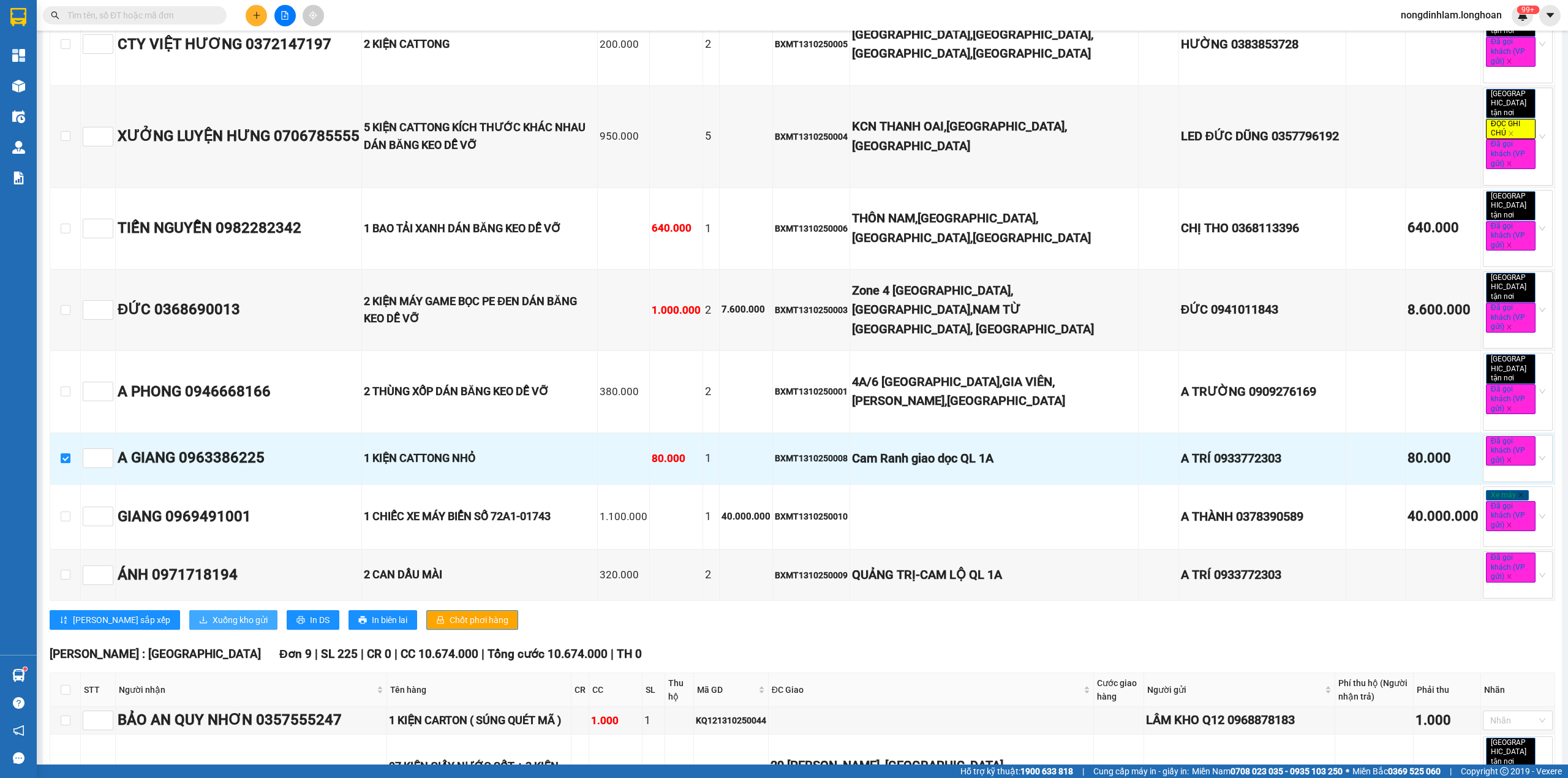
click at [213, 613] on span "Xuống kho gửi" at bounding box center [240, 619] width 55 height 14
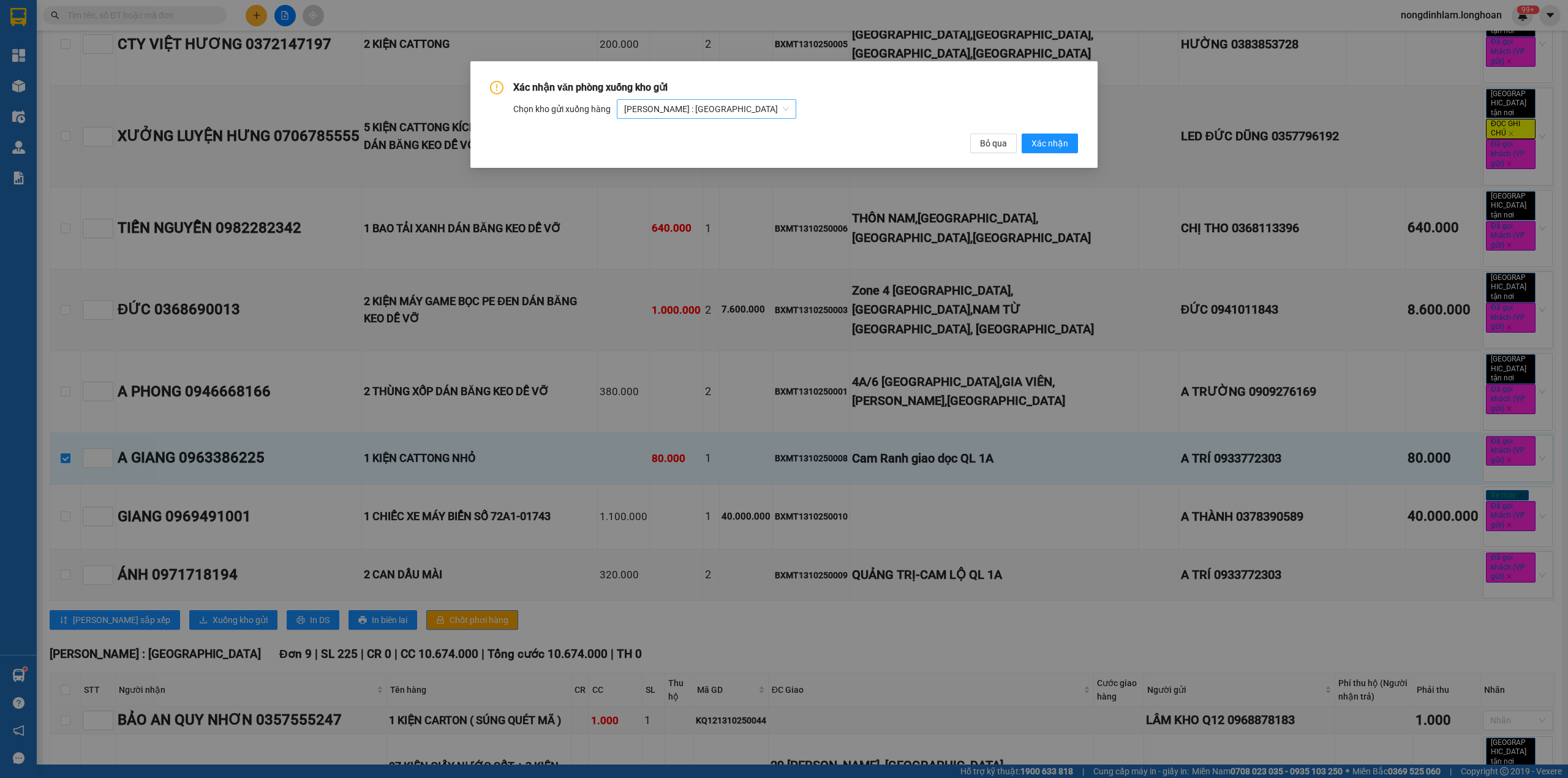
click at [681, 111] on span "[PERSON_NAME] : [GEOGRAPHIC_DATA]" at bounding box center [706, 109] width 164 height 18
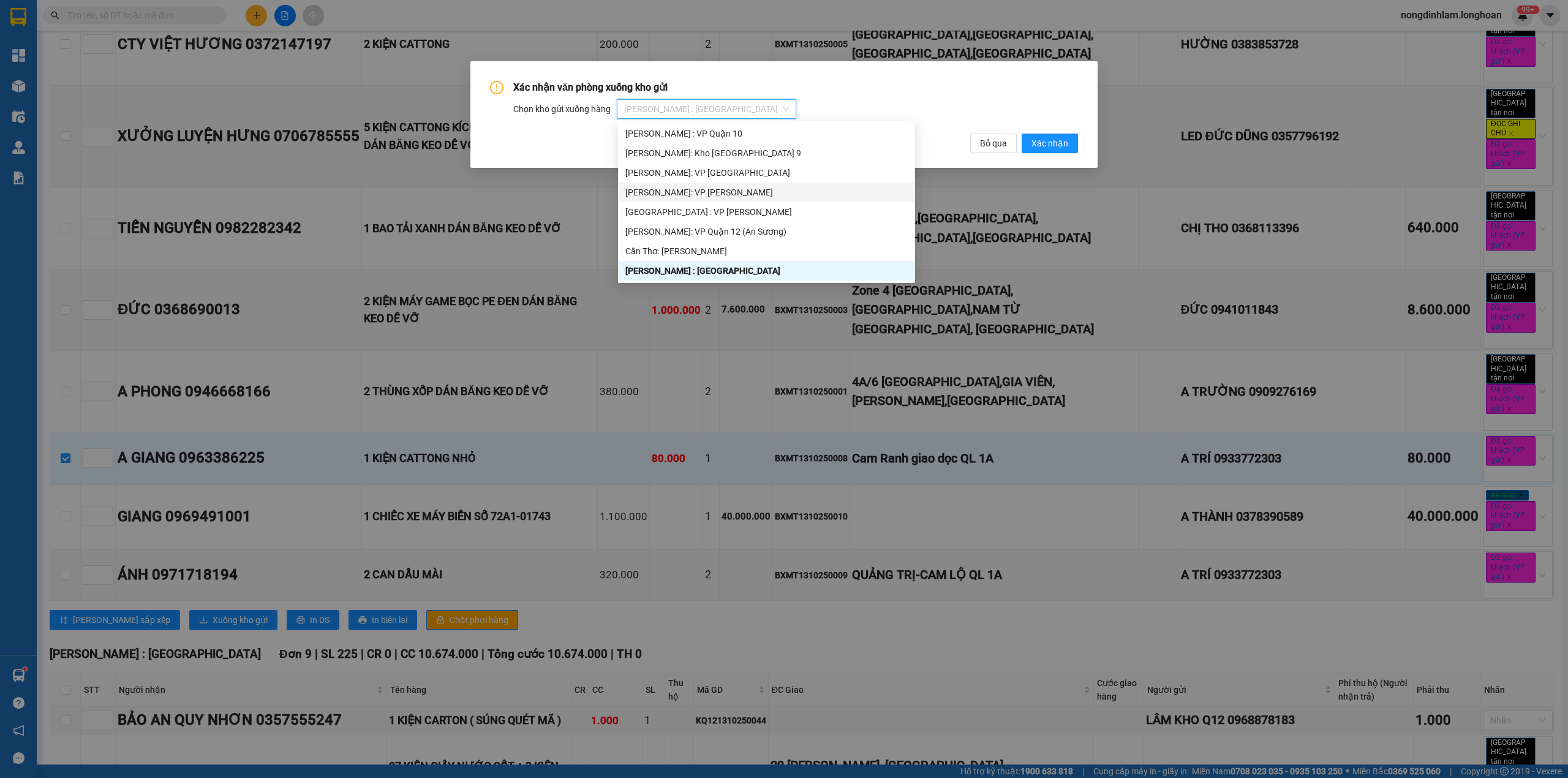
scroll to position [79, 0]
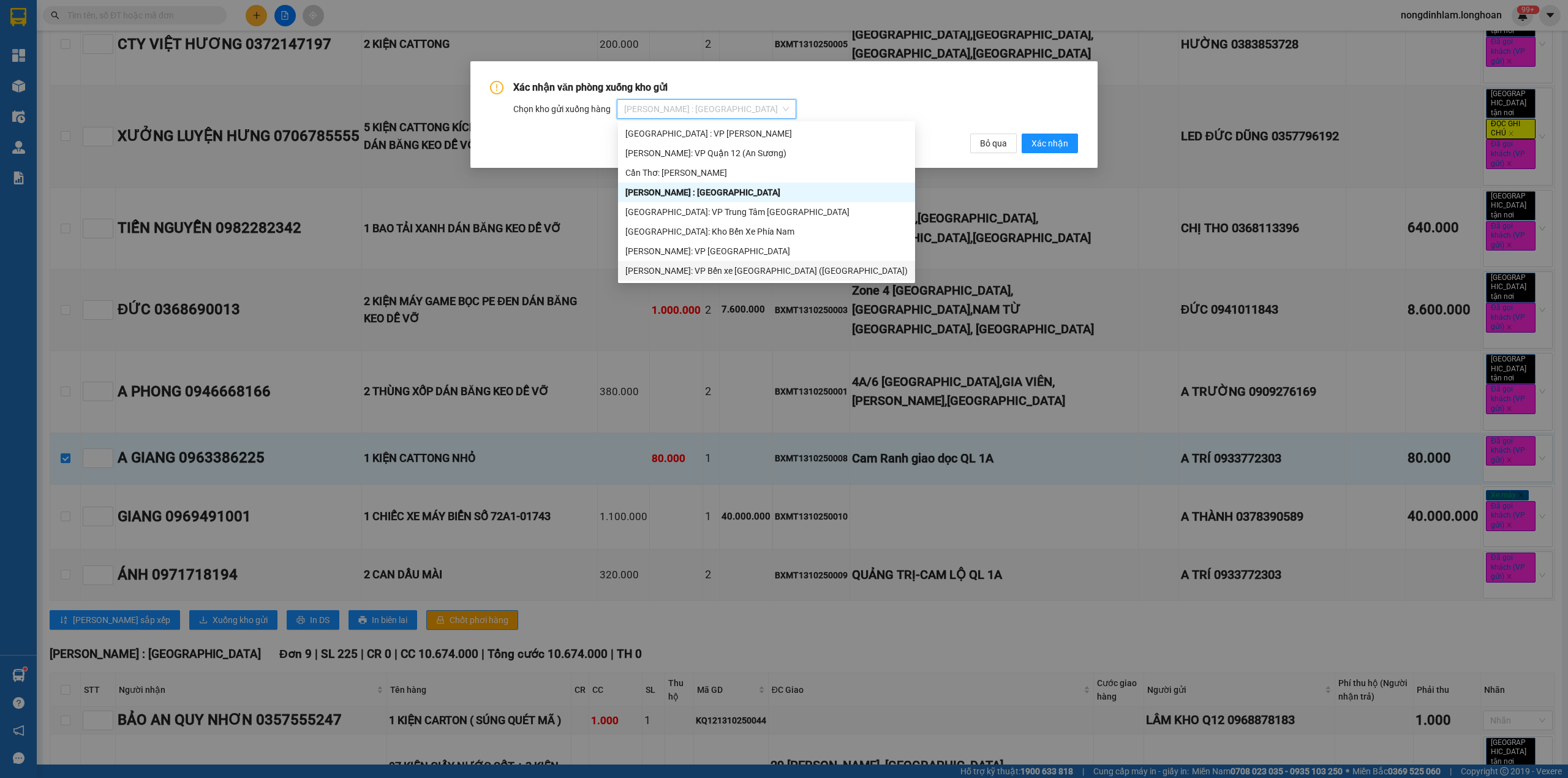
click at [750, 274] on div "[PERSON_NAME]: VP Bến xe [GEOGRAPHIC_DATA] ([GEOGRAPHIC_DATA])" at bounding box center [766, 270] width 282 height 14
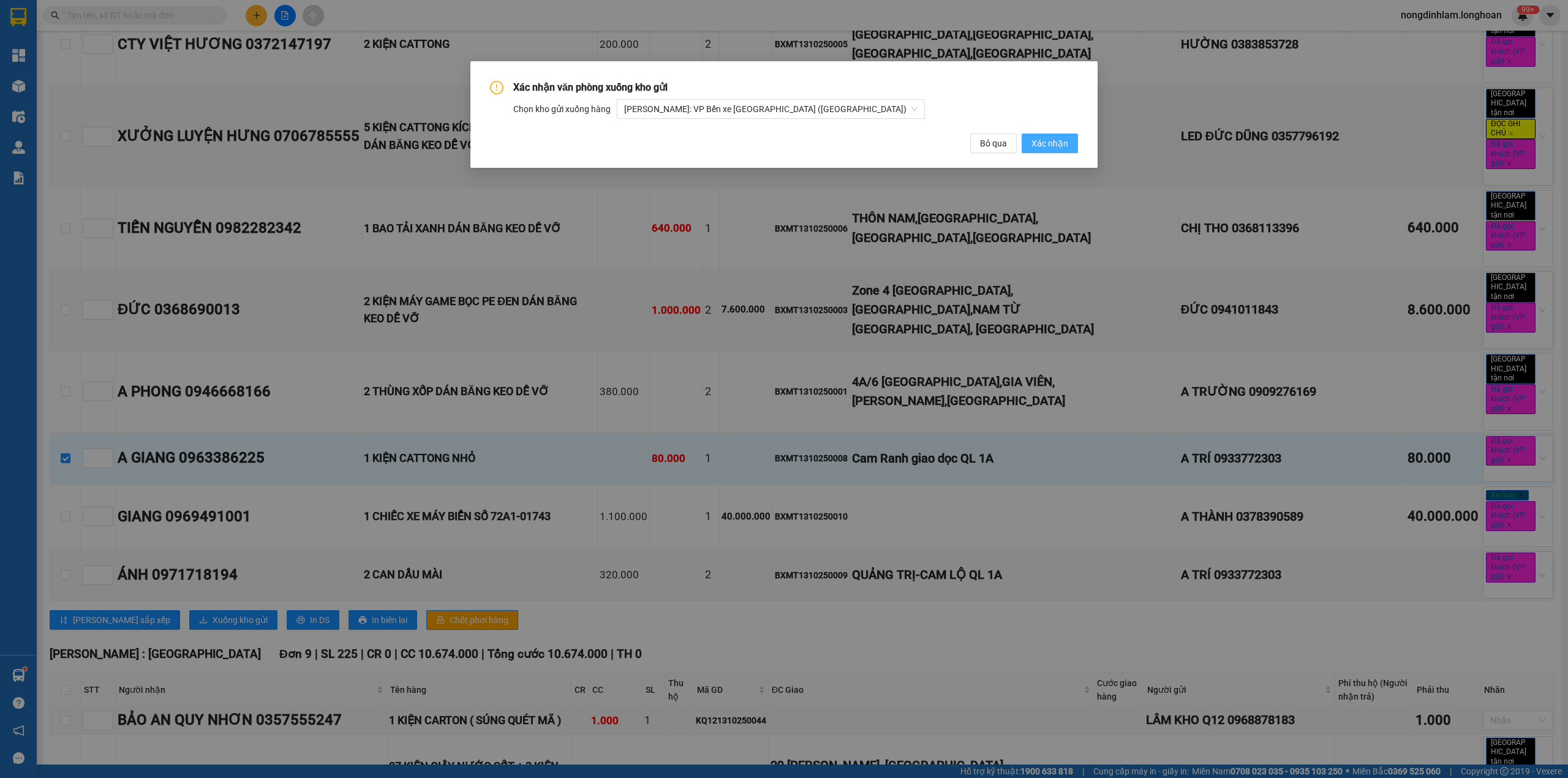
click at [1056, 138] on span "Xác nhận" at bounding box center [1050, 143] width 37 height 14
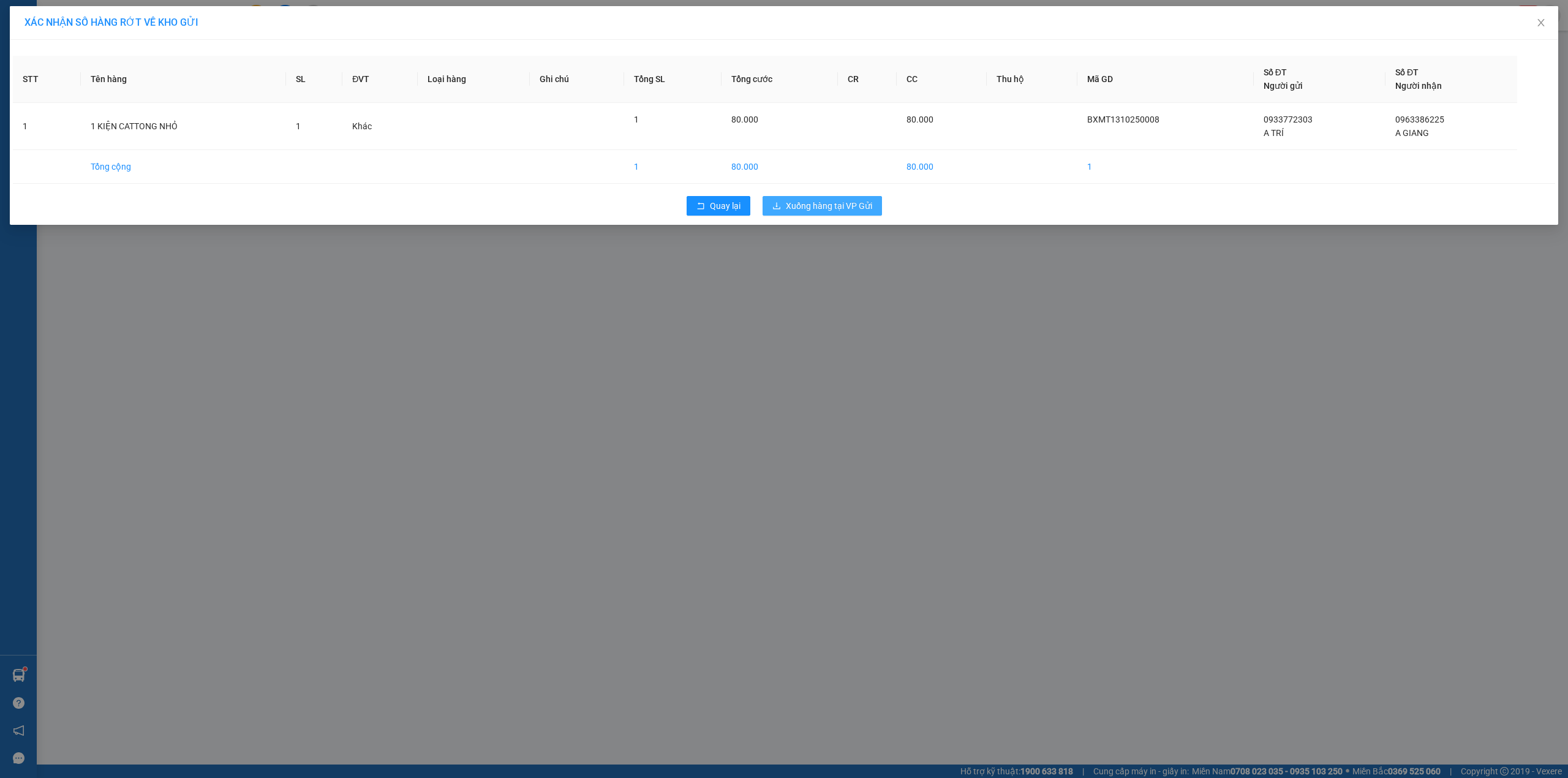
click at [838, 207] on span "Xuống hàng tại VP Gửi" at bounding box center [829, 205] width 86 height 14
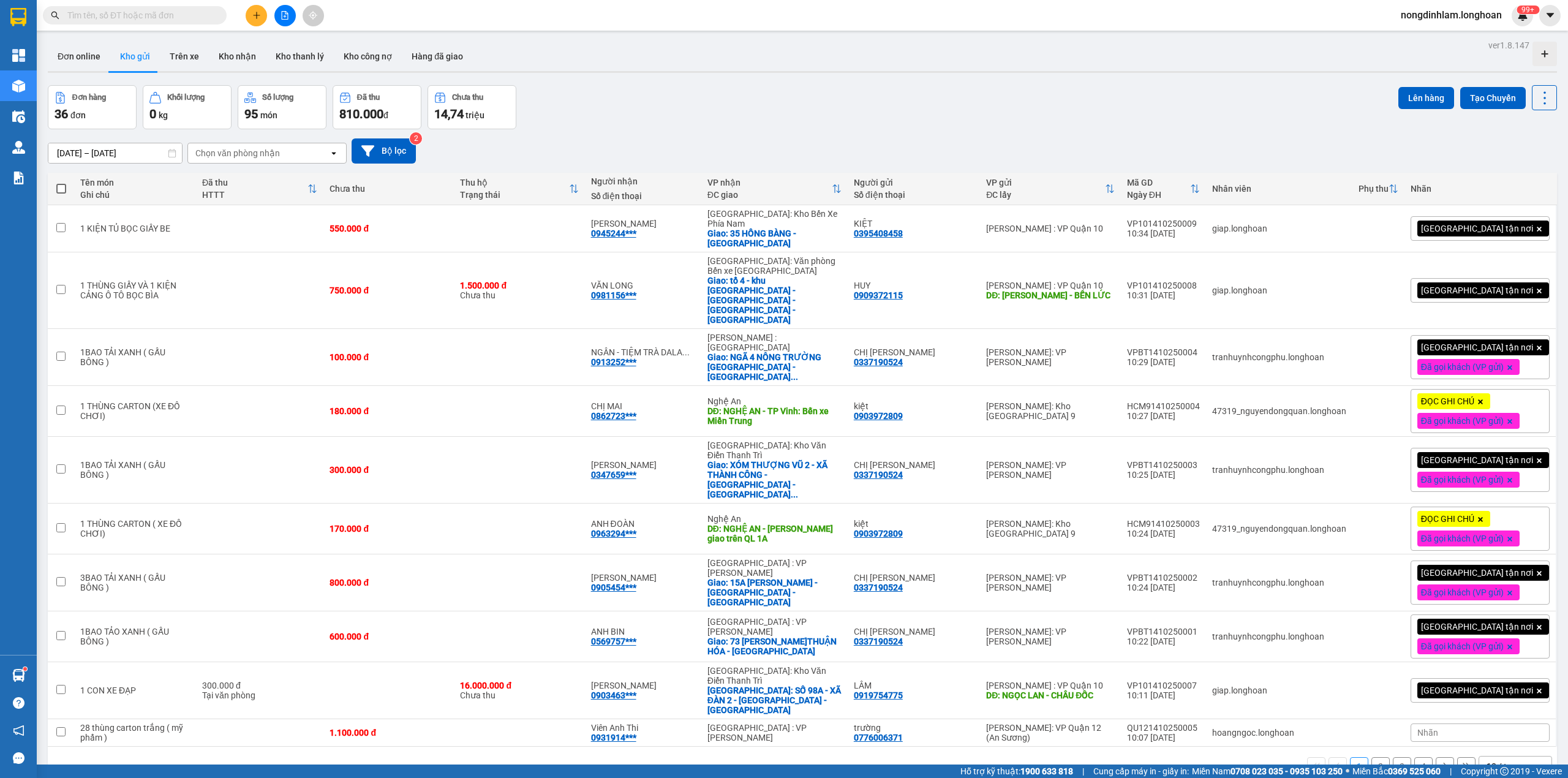
click at [1488, 760] on div "10 / trang" at bounding box center [1506, 766] width 38 height 12
click at [399, 146] on button "Bộ lọc" at bounding box center [384, 151] width 64 height 25
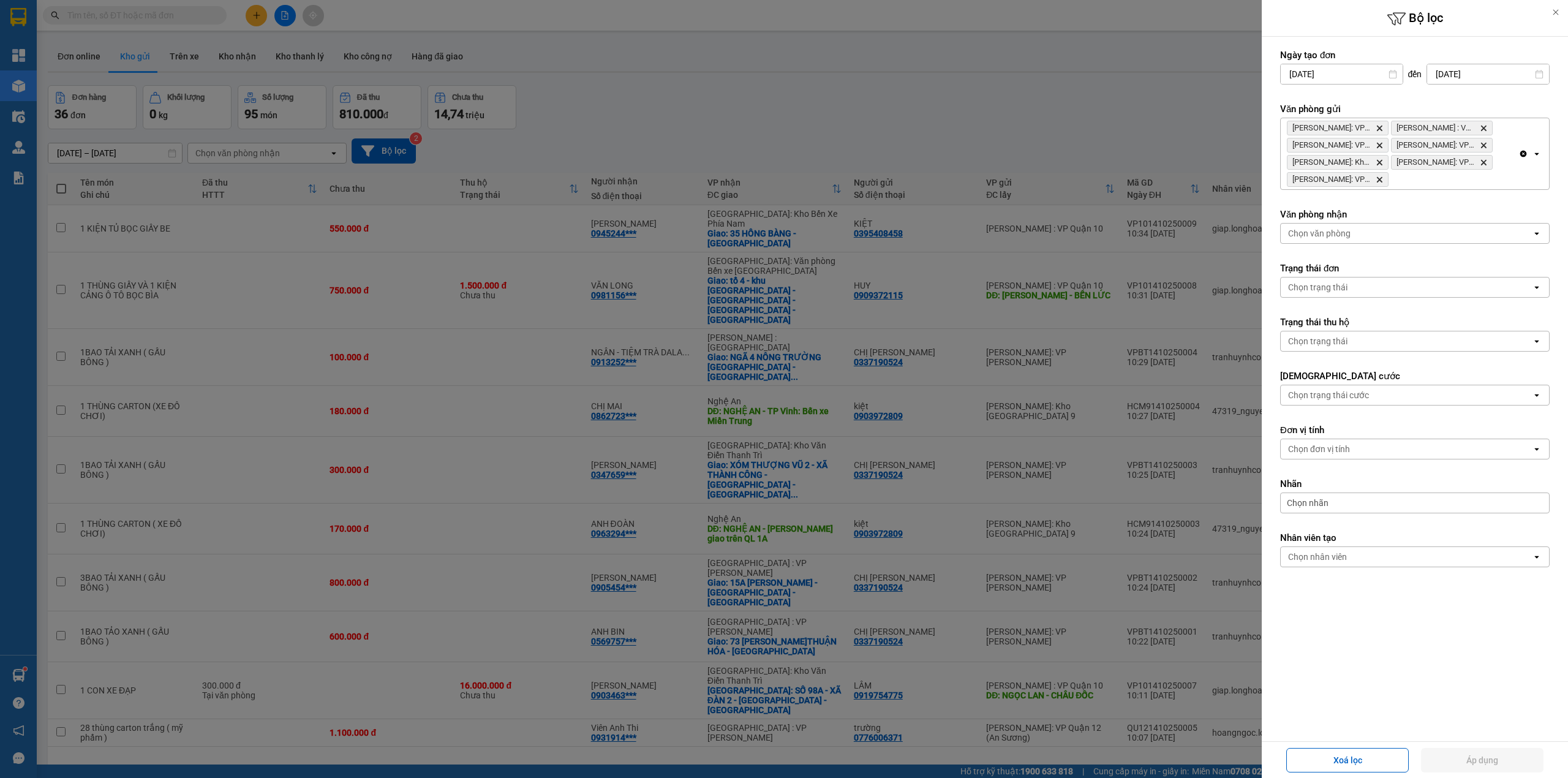
click at [1382, 128] on icon "Delete" at bounding box center [1379, 127] width 7 height 7
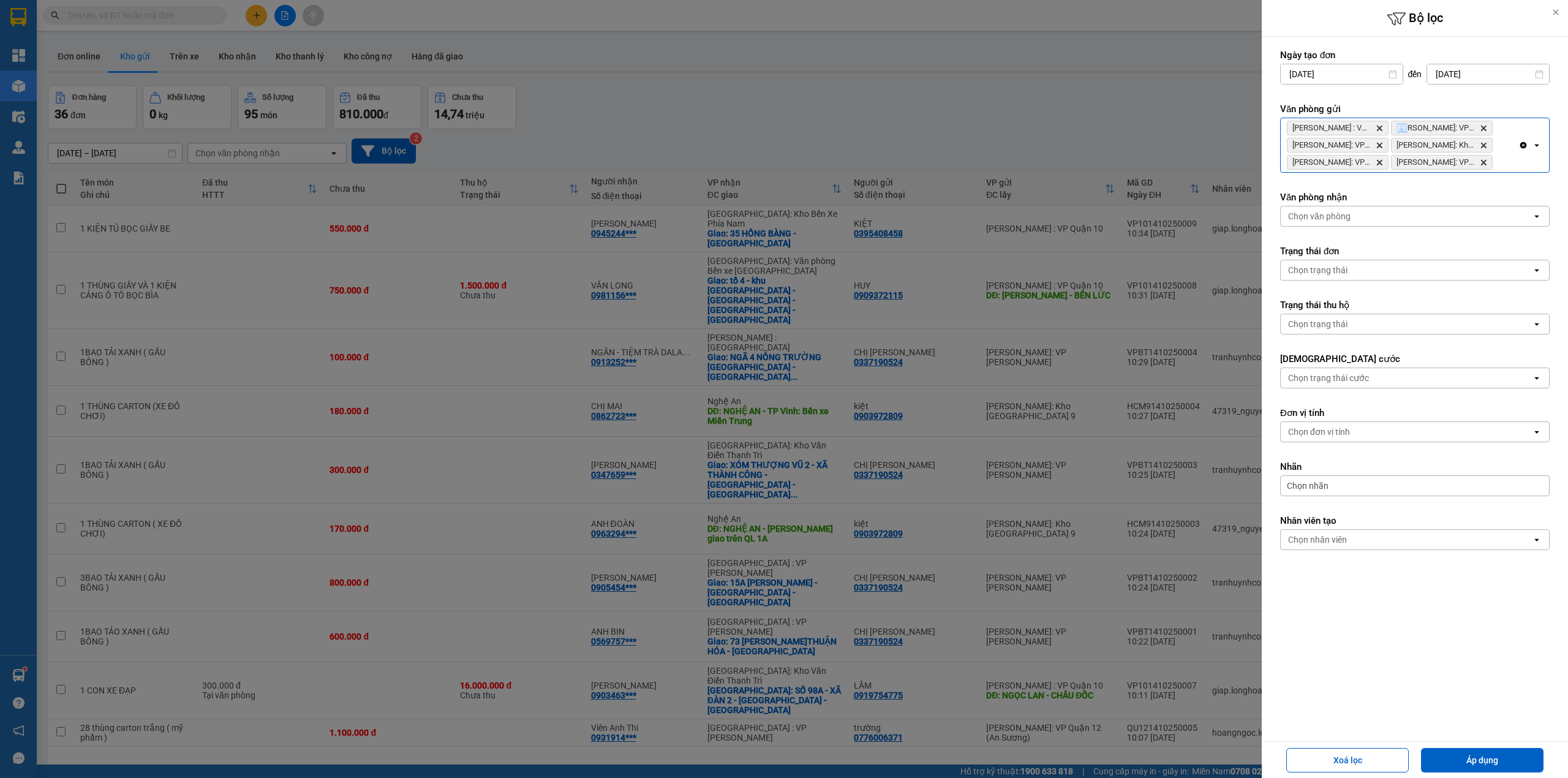
click at [1382, 128] on icon "Delete" at bounding box center [1379, 127] width 7 height 7
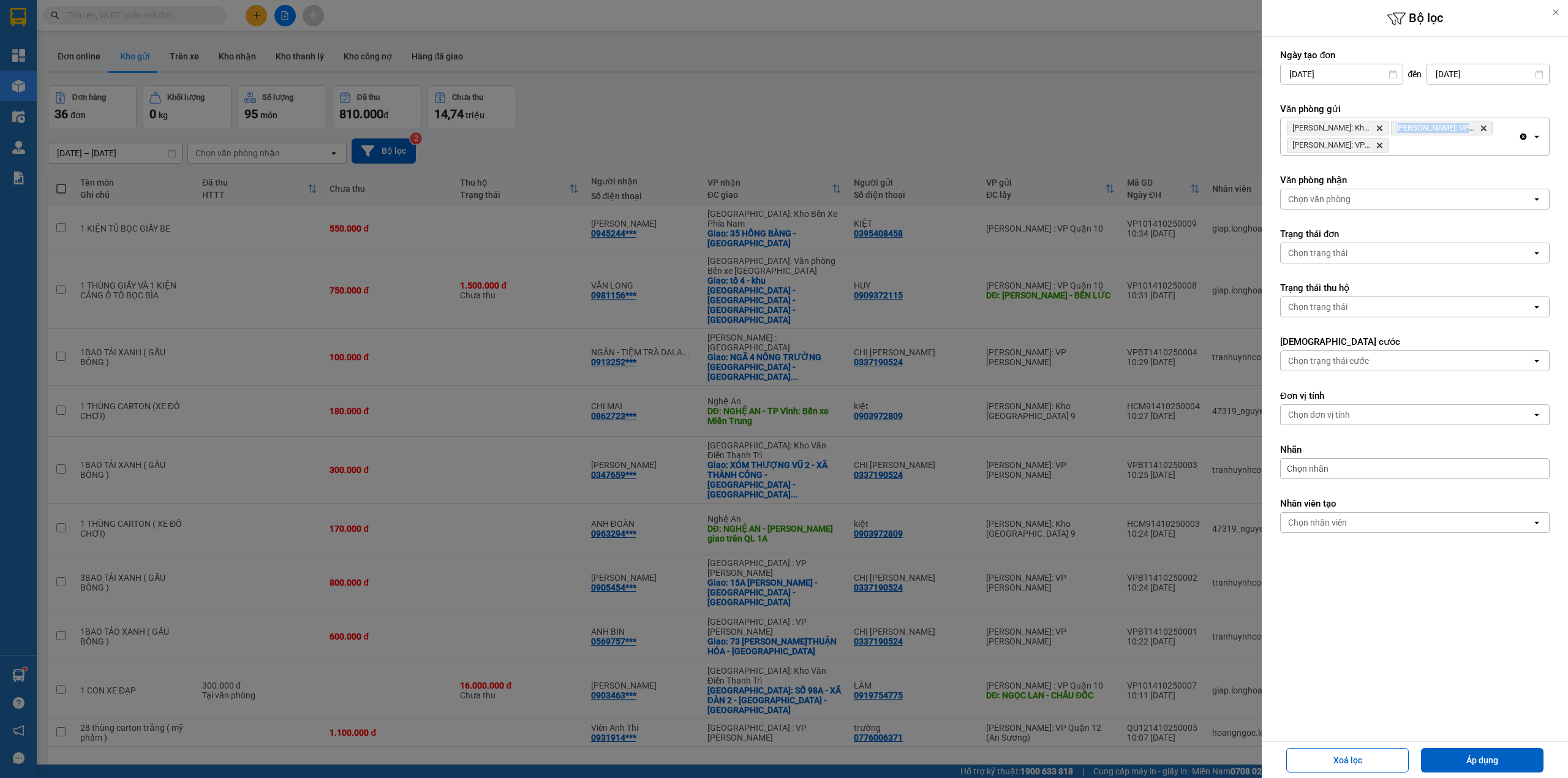
click at [1382, 128] on icon "Delete" at bounding box center [1379, 127] width 7 height 7
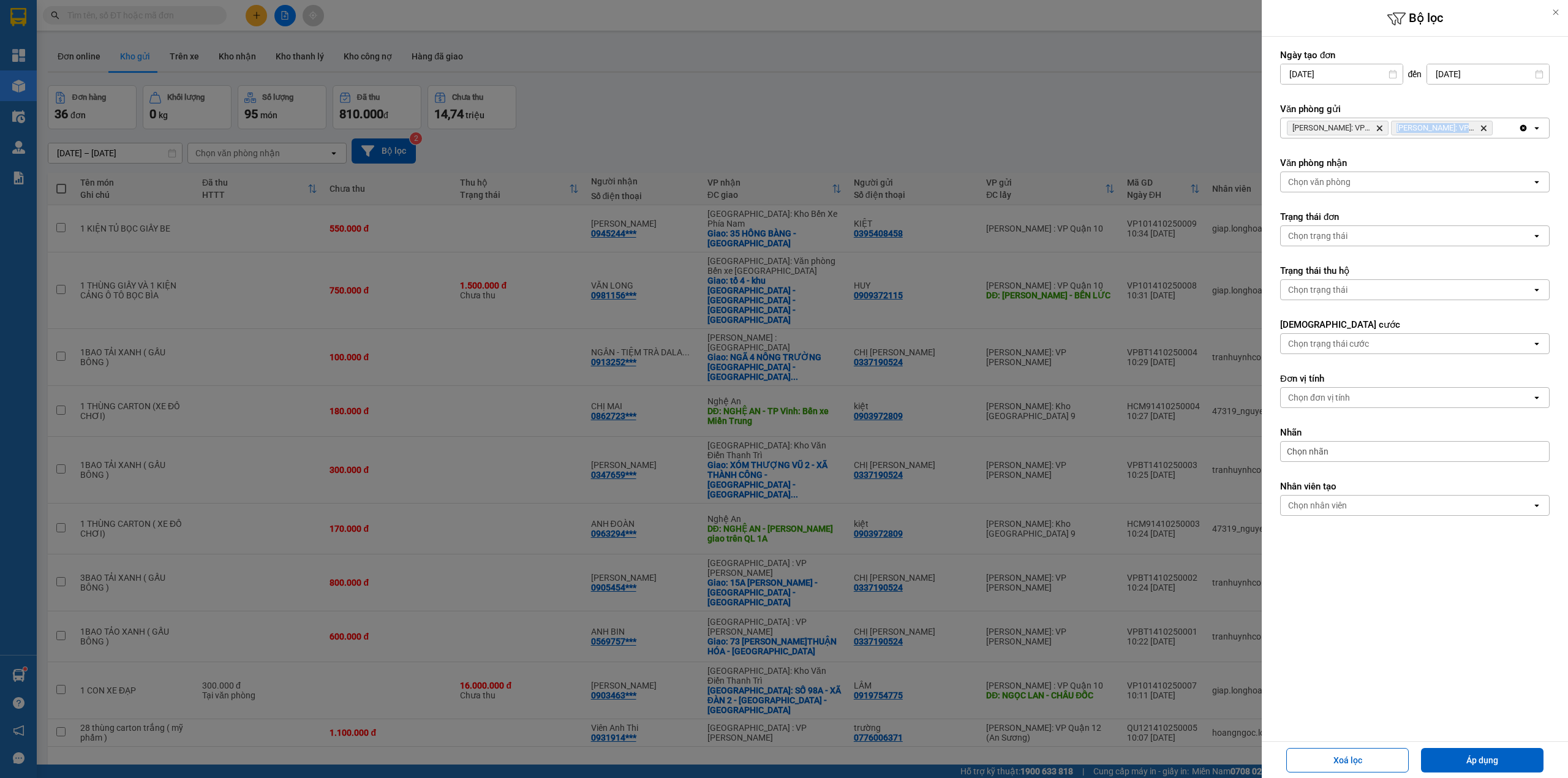
click at [1382, 128] on icon "Delete" at bounding box center [1379, 127] width 7 height 7
click at [1382, 128] on div "Chọn văn phòng" at bounding box center [1406, 128] width 251 height 19
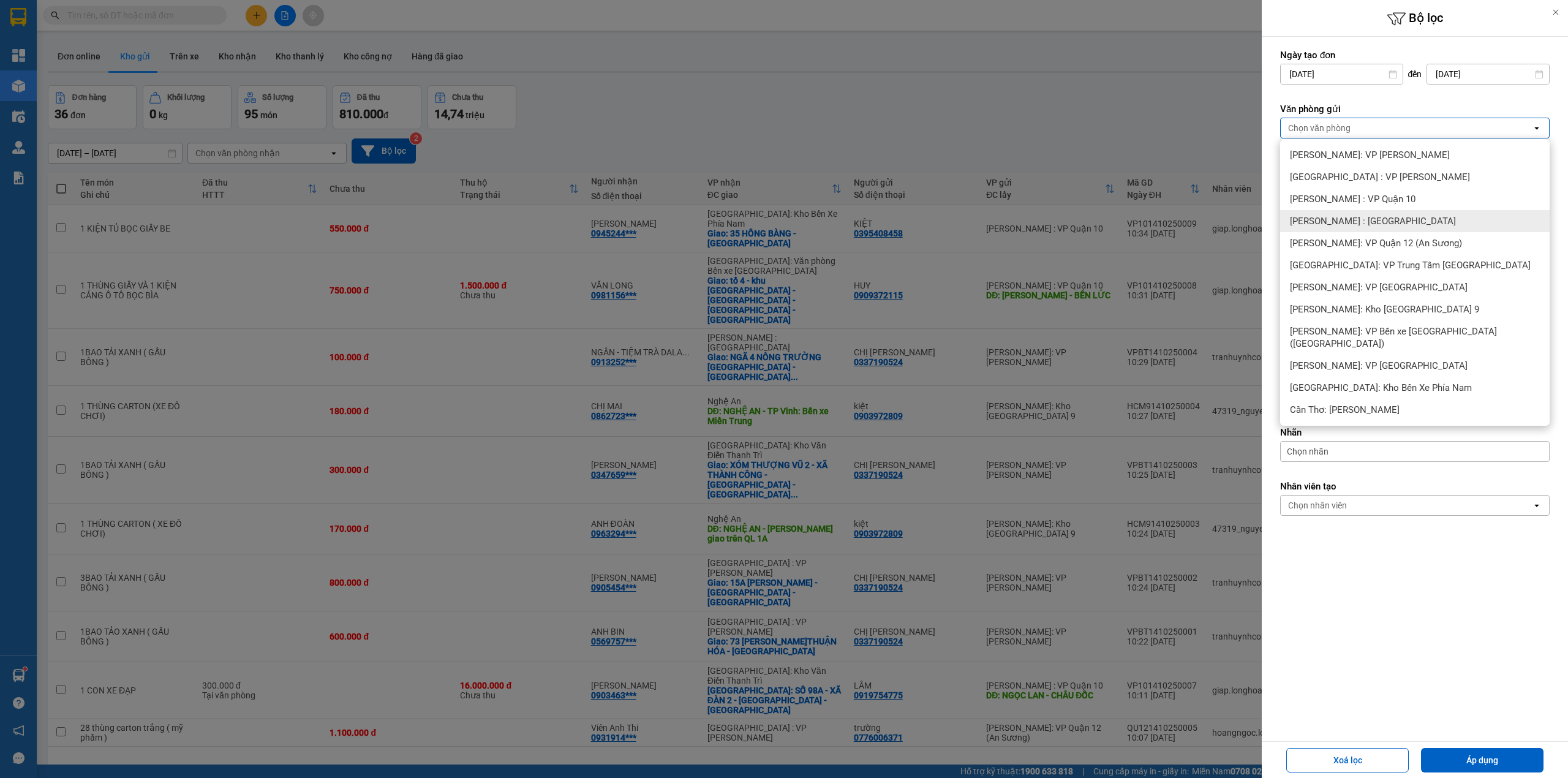
click at [1412, 214] on div "[PERSON_NAME] : [GEOGRAPHIC_DATA]" at bounding box center [1415, 221] width 270 height 22
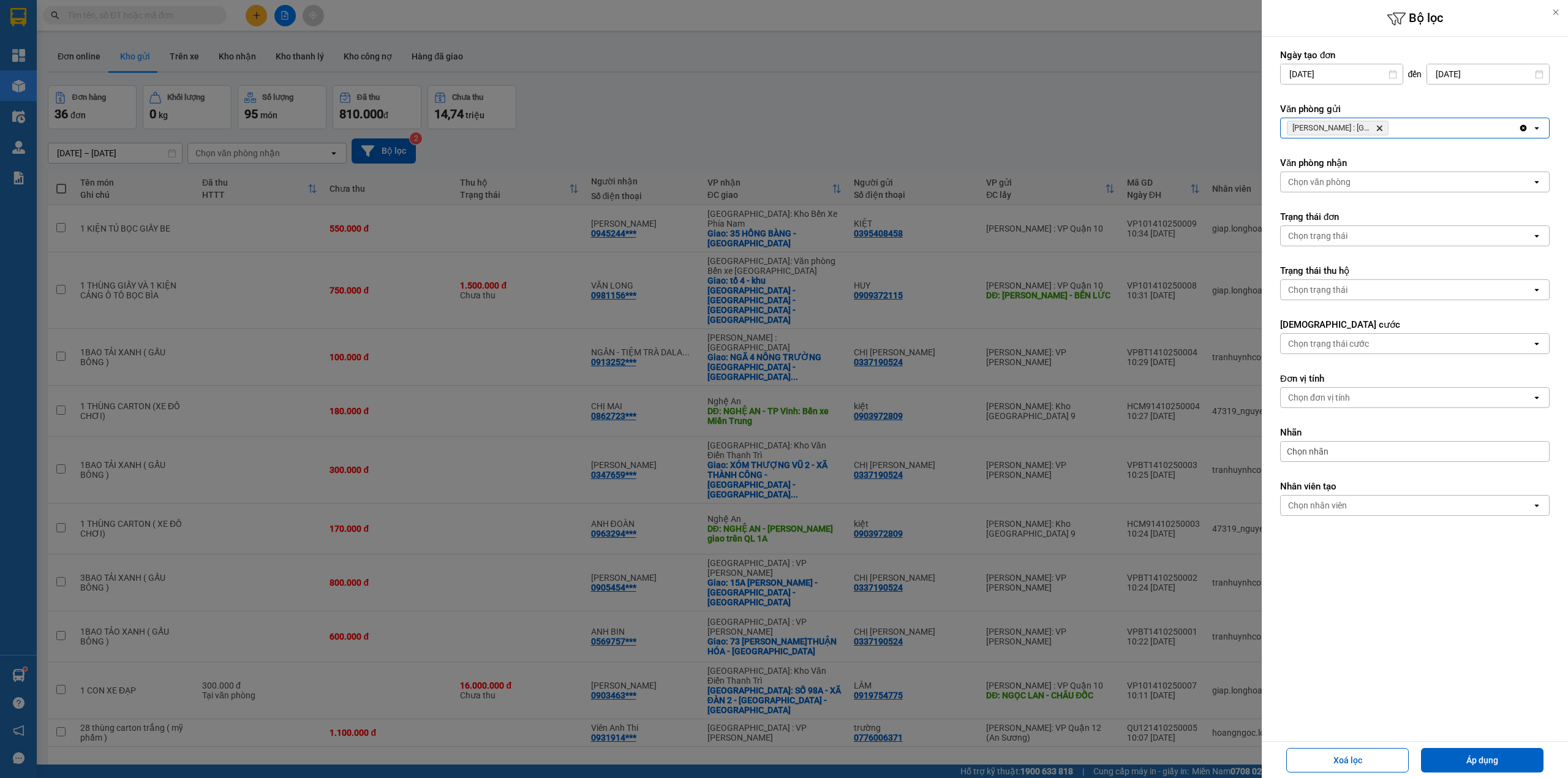
click at [1478, 752] on button "Áp dụng" at bounding box center [1482, 760] width 122 height 25
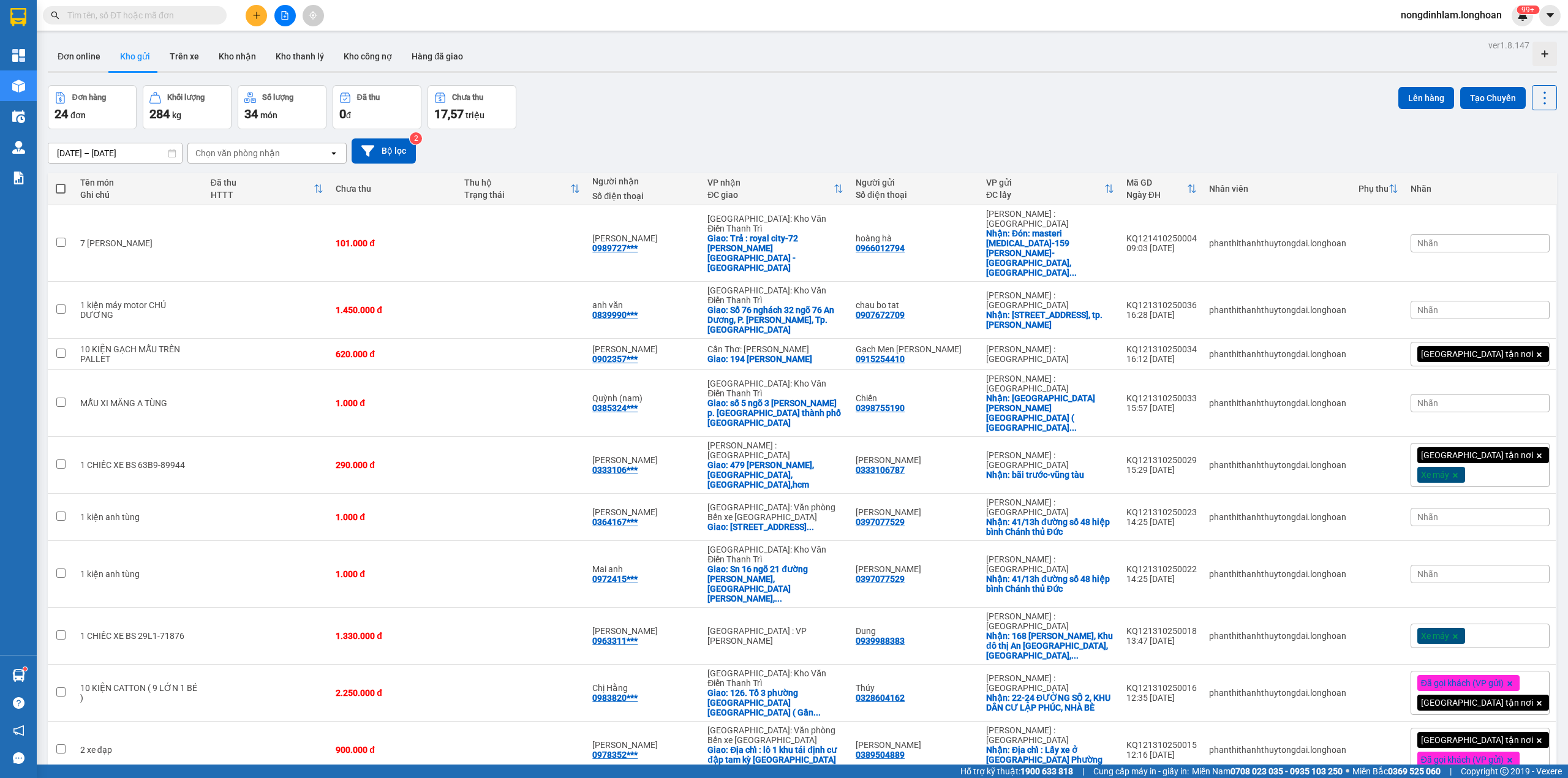
click at [1498, 687] on span "100 / trang" at bounding box center [1498, 690] width 44 height 12
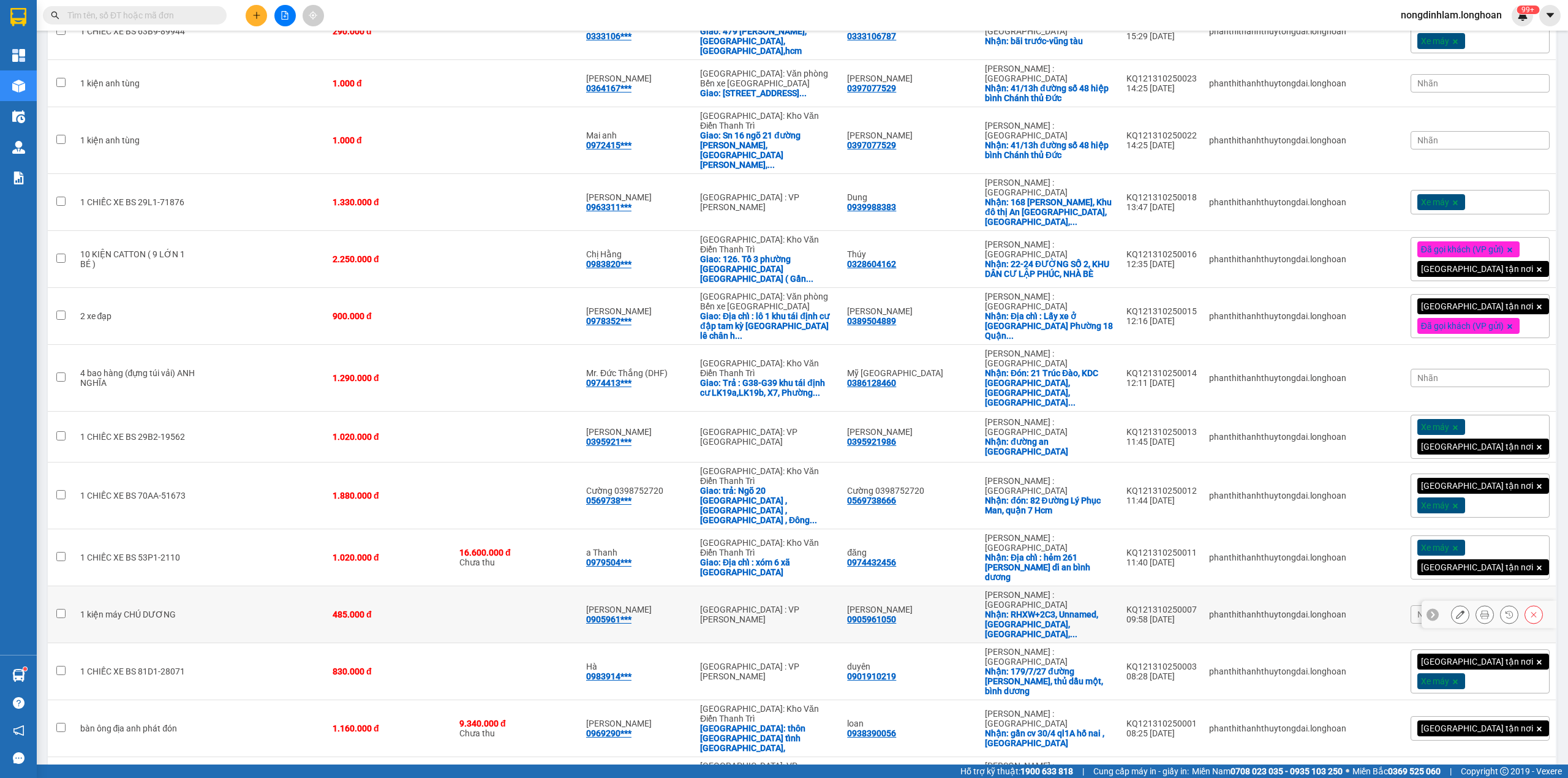
scroll to position [578, 0]
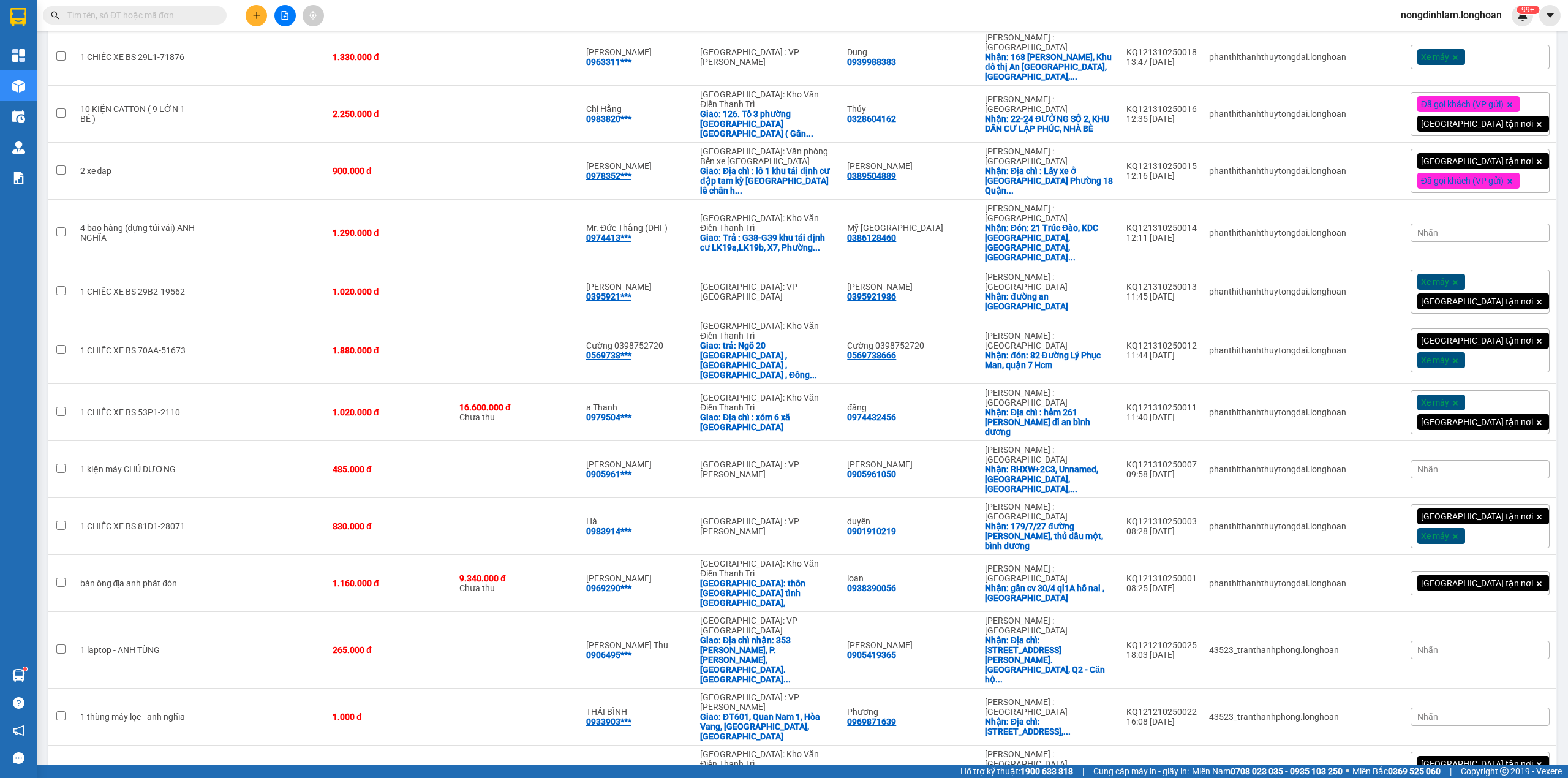
click at [284, 18] on icon "file-add" at bounding box center [285, 15] width 8 height 8
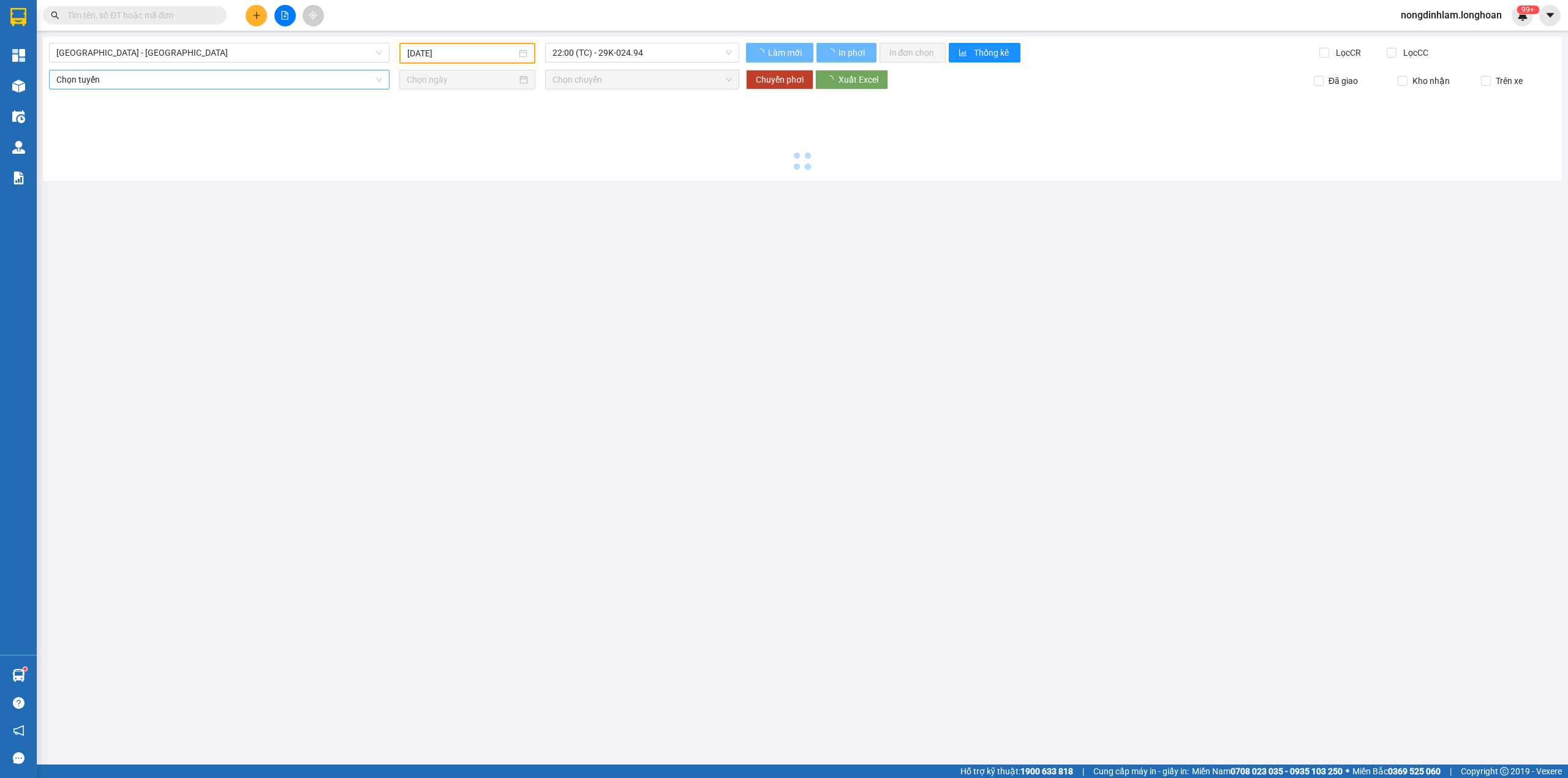
type input "[DATE]"
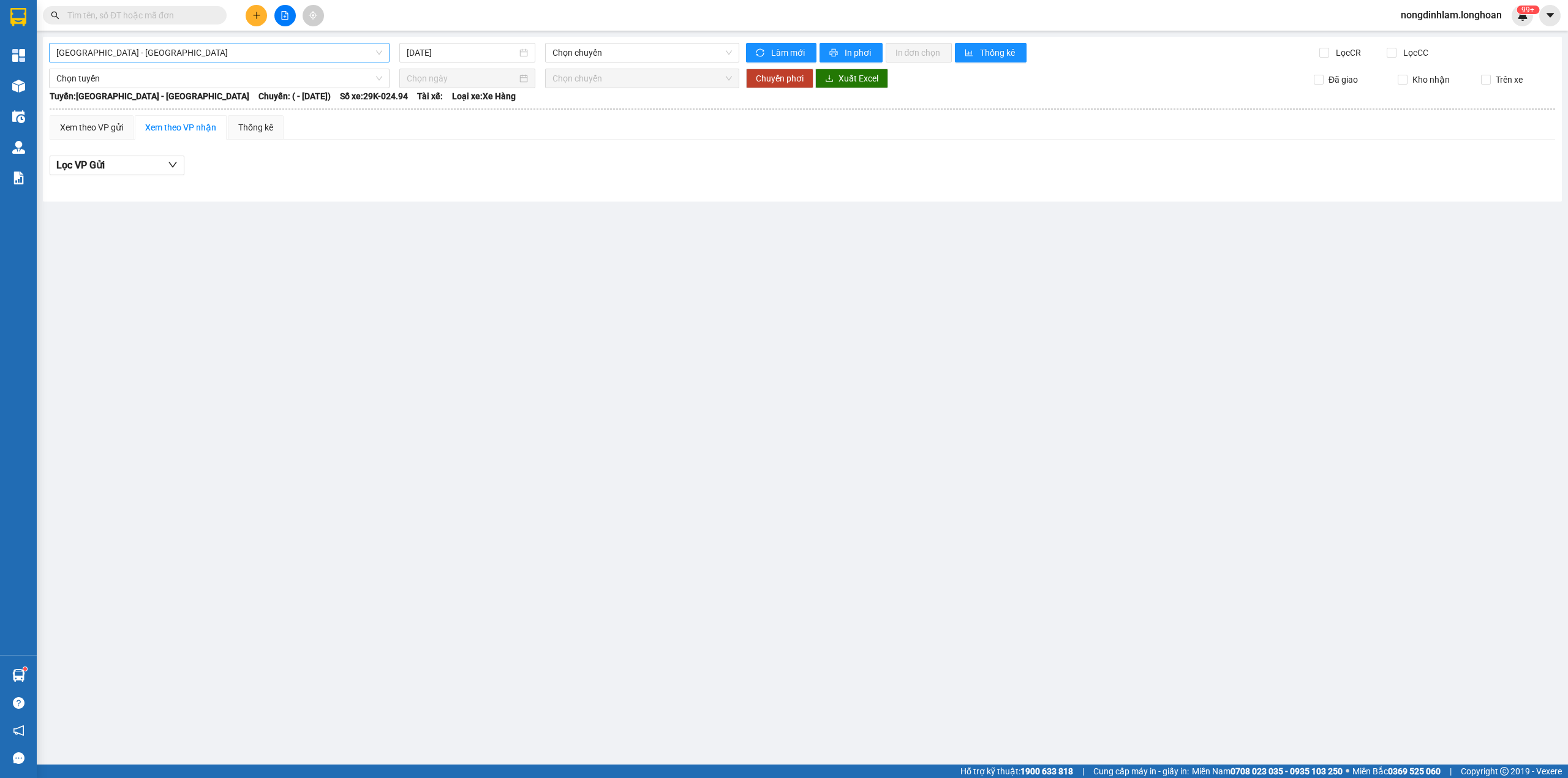
click at [268, 53] on span "[GEOGRAPHIC_DATA] - [GEOGRAPHIC_DATA]" at bounding box center [219, 53] width 326 height 18
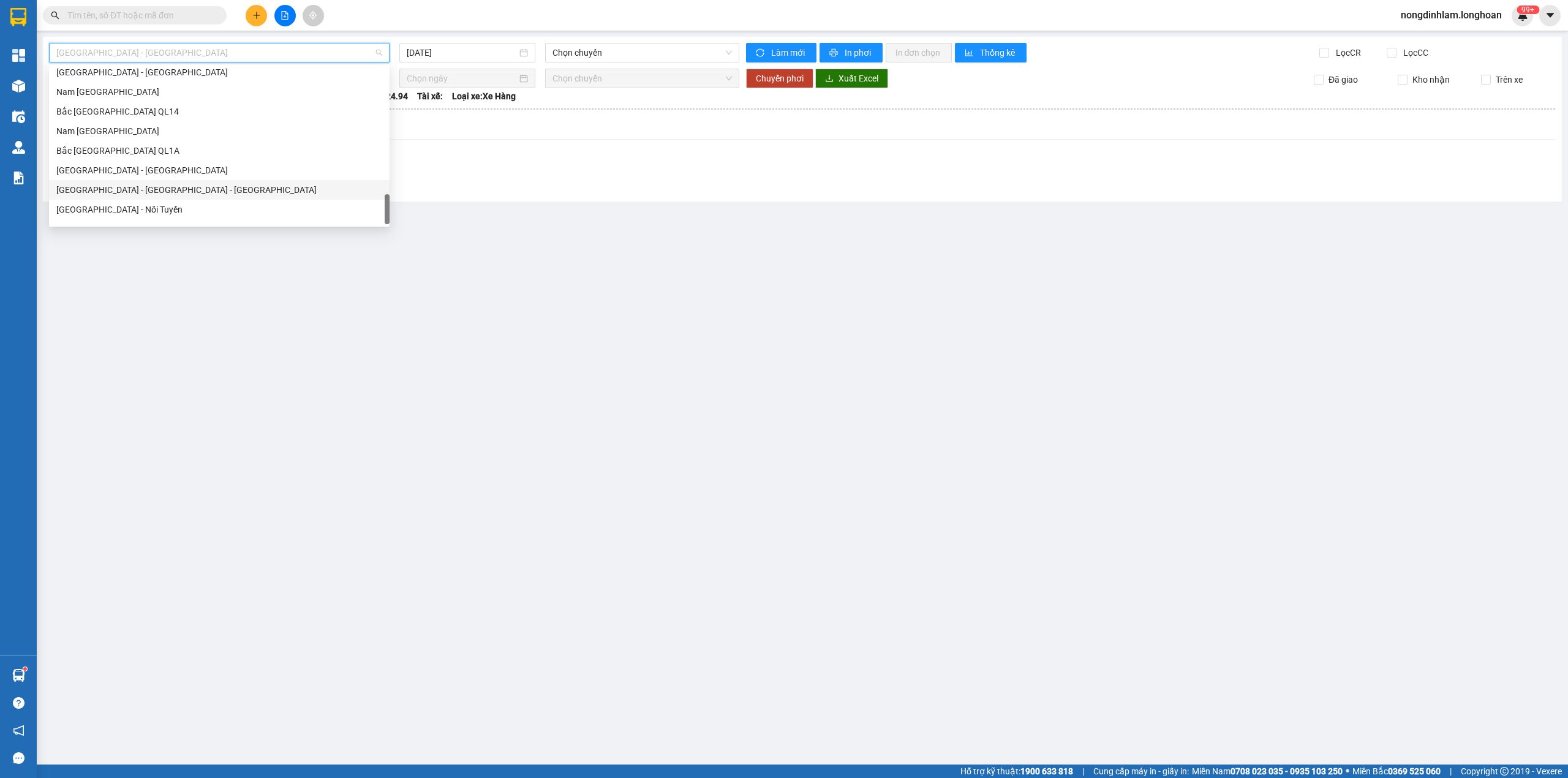
scroll to position [862, 0]
click at [159, 115] on div "Nam [GEOGRAPHIC_DATA]" at bounding box center [219, 116] width 326 height 14
type input "[DATE]"
